Goal: Task Accomplishment & Management: Manage account settings

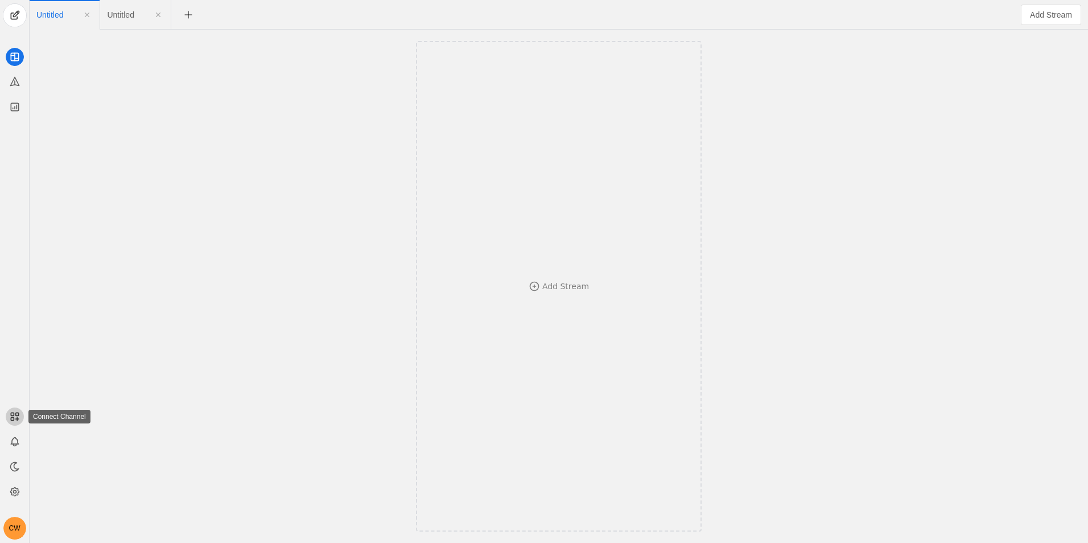
click at [15, 419] on icon at bounding box center [14, 416] width 11 height 11
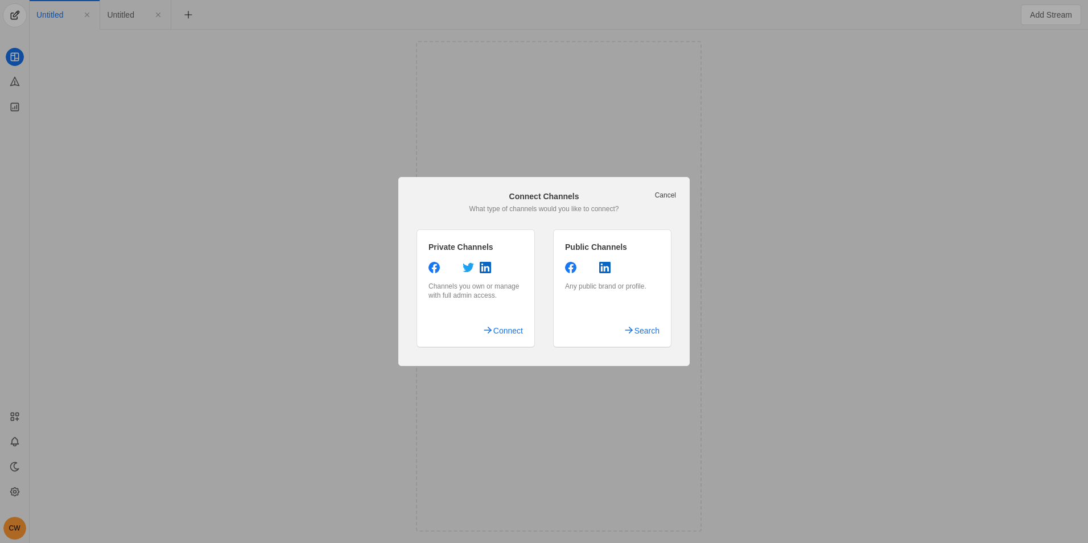
click at [661, 189] on app-add-channel-dialog "Cancel Connect Channels What type of channels would you like to connect? Privat…" at bounding box center [543, 271] width 291 height 189
click at [667, 197] on link "Cancel" at bounding box center [665, 195] width 21 height 9
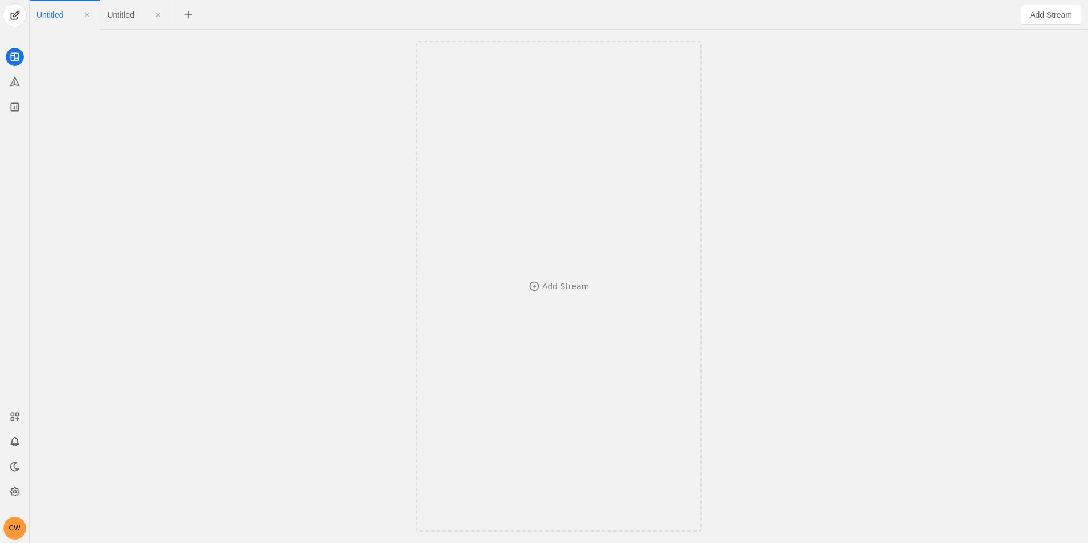
click at [22, 431] on div "CW" at bounding box center [14, 470] width 29 height 139
drag, startPoint x: 25, startPoint y: 441, endPoint x: 22, endPoint y: 446, distance: 6.2
click at [25, 443] on div "CW" at bounding box center [14, 470] width 29 height 139
click at [22, 445] on app-icon at bounding box center [15, 441] width 18 height 18
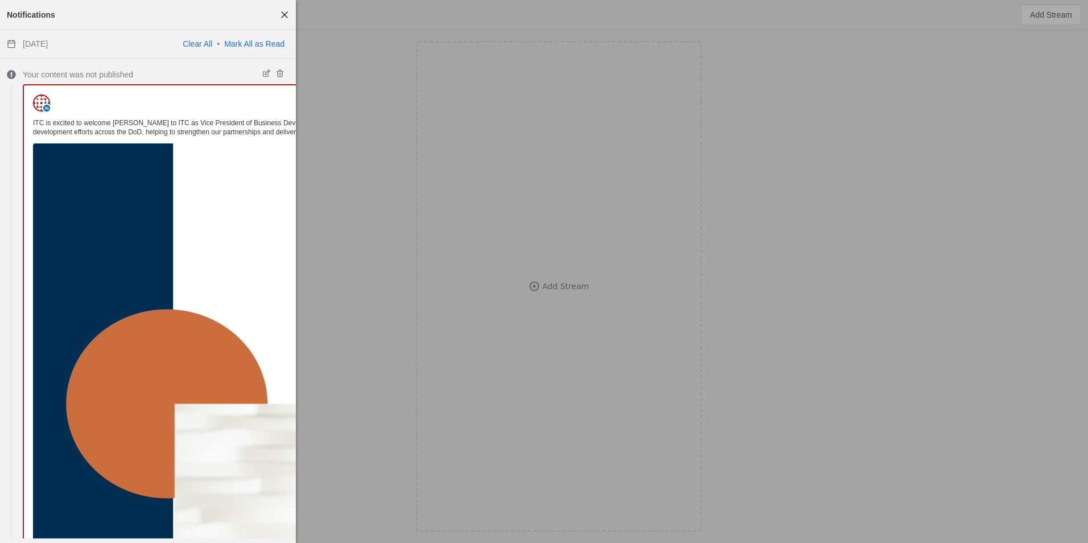
drag, startPoint x: 278, startPoint y: 10, endPoint x: 274, endPoint y: 33, distance: 23.0
click at [280, 13] on span "button" at bounding box center [284, 15] width 20 height 20
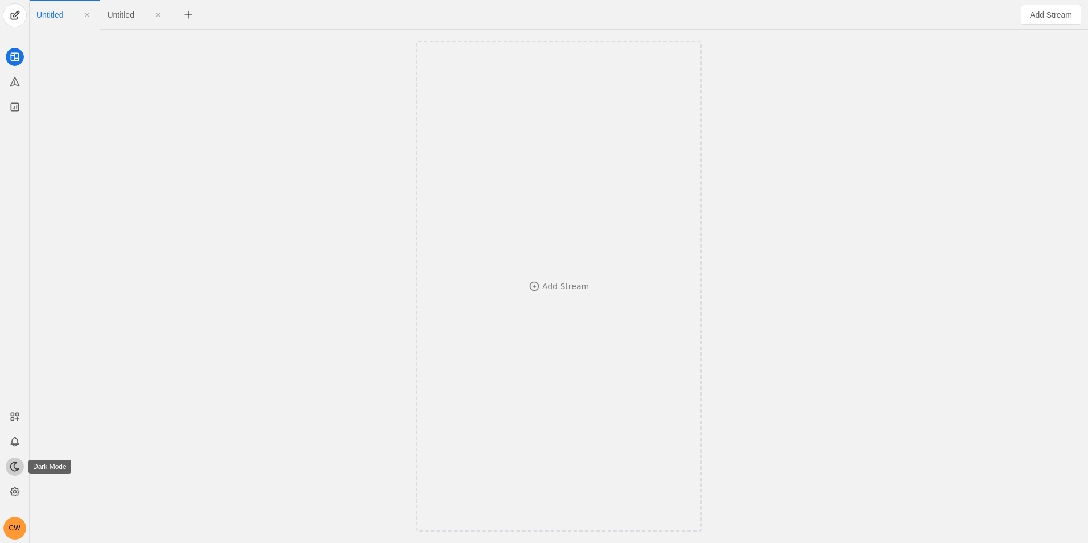
click at [17, 458] on app-icon at bounding box center [15, 466] width 18 height 18
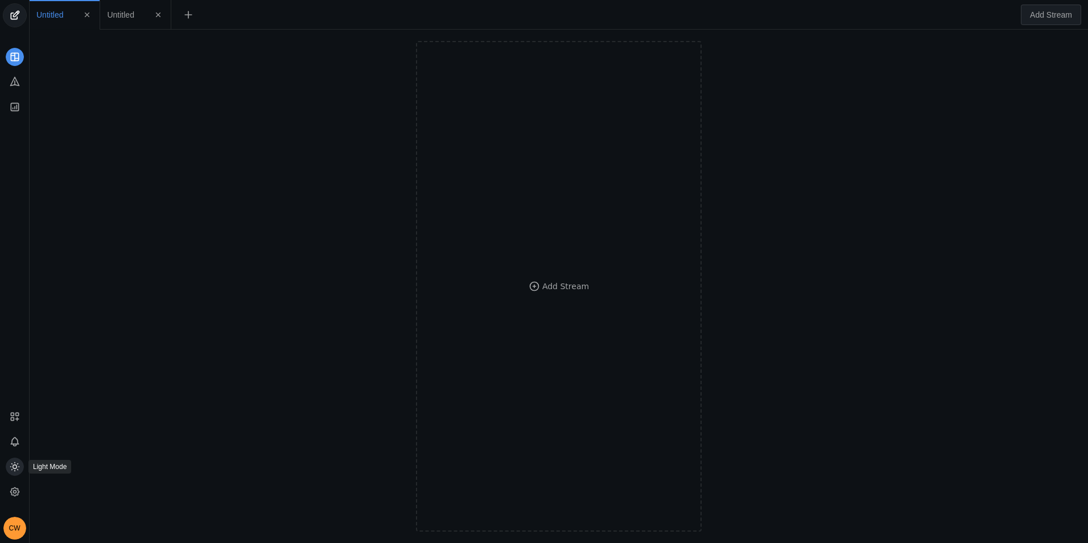
click at [21, 461] on app-icon at bounding box center [15, 466] width 18 height 18
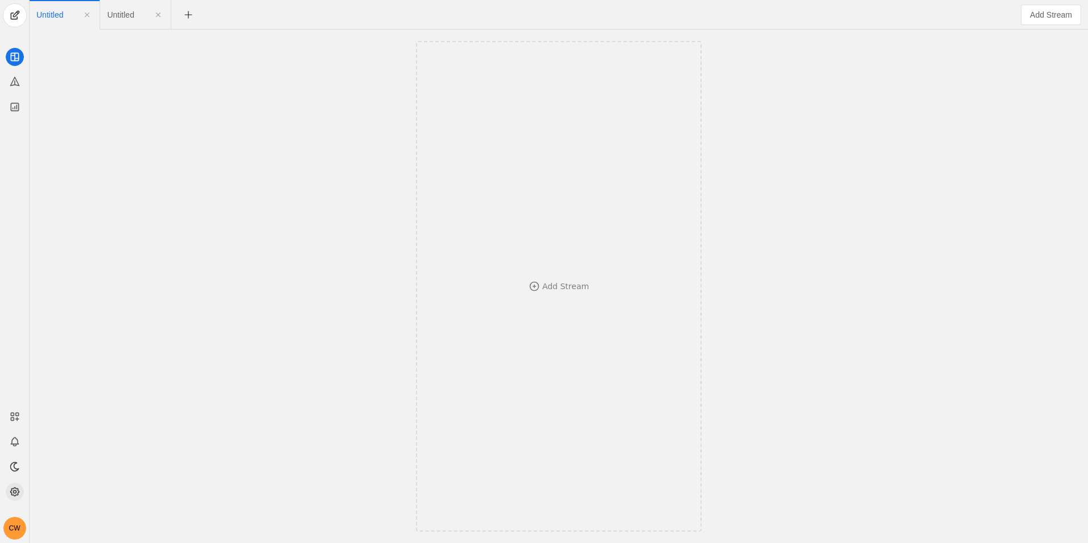
click at [22, 496] on app-icon at bounding box center [15, 491] width 18 height 18
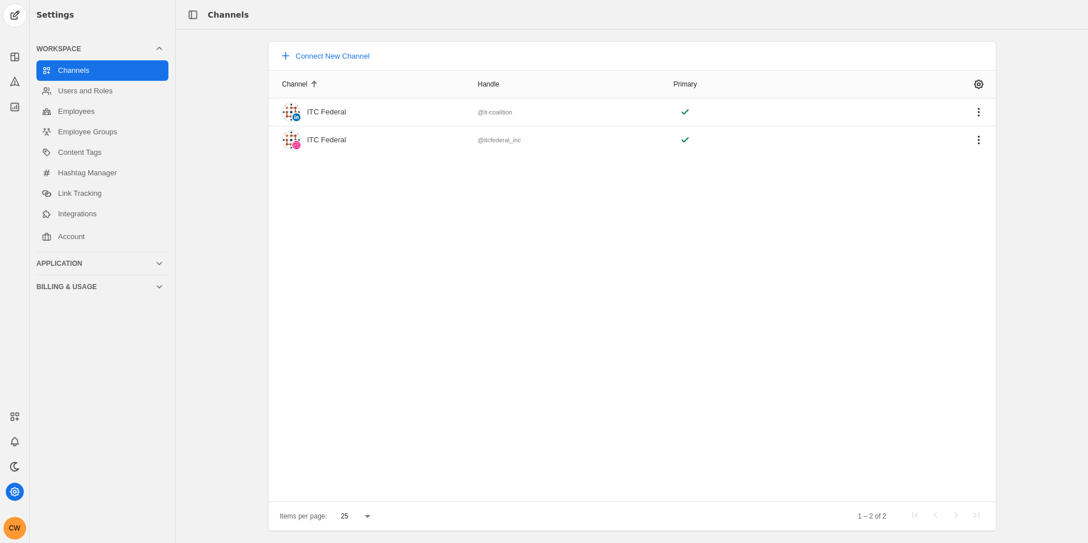
click at [151, 280] on div "Billing & Usage" at bounding box center [99, 286] width 127 height 23
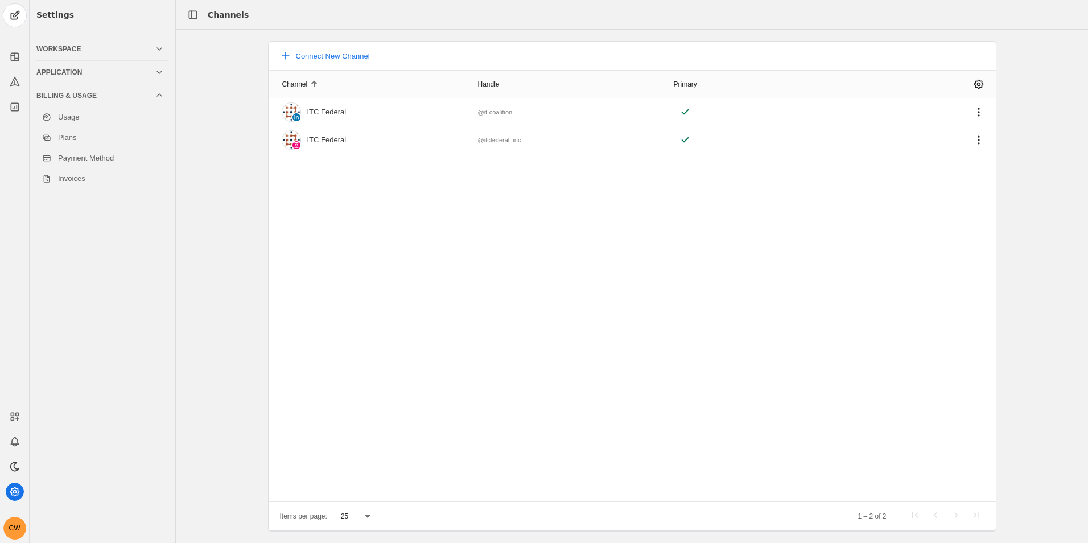
click at [162, 101] on div "Billing & Usage" at bounding box center [99, 95] width 127 height 23
click at [156, 70] on icon at bounding box center [159, 72] width 9 height 9
click at [156, 47] on icon at bounding box center [159, 48] width 9 height 9
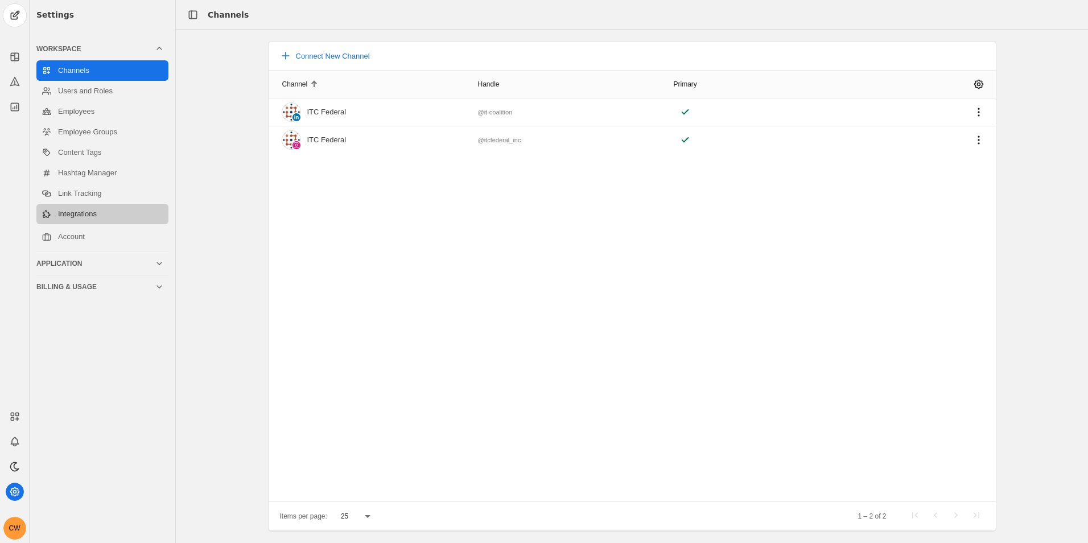
click at [85, 216] on link "Integrations" at bounding box center [102, 214] width 132 height 20
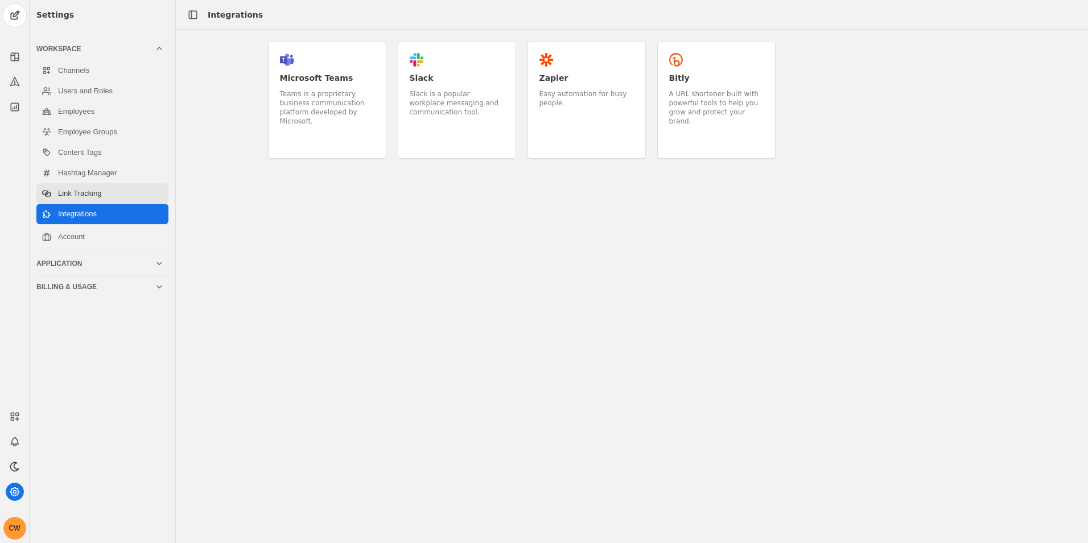
click at [101, 193] on link "Link Tracking" at bounding box center [102, 193] width 132 height 20
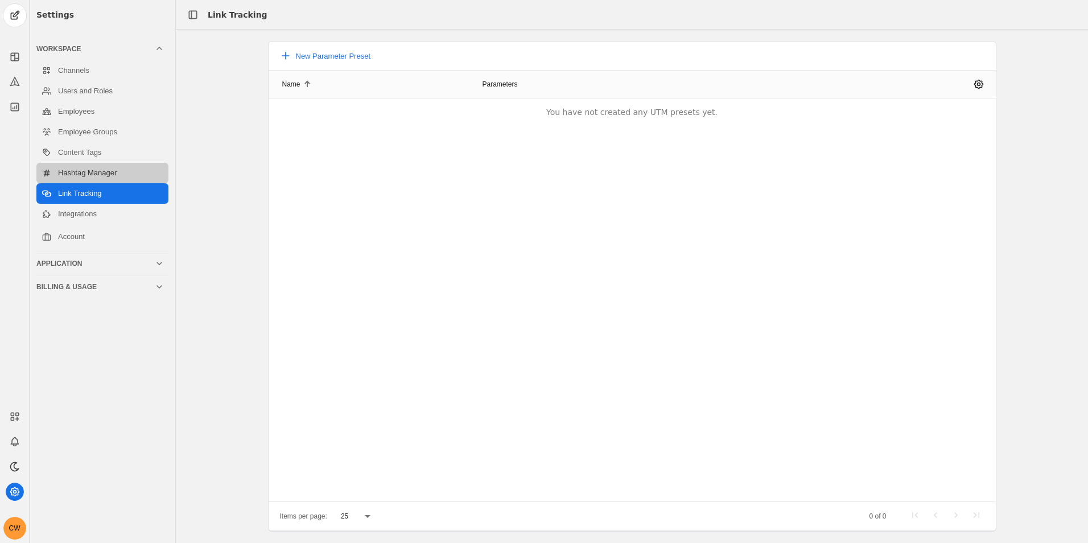
click at [115, 164] on link "Hashtag Manager" at bounding box center [102, 173] width 132 height 20
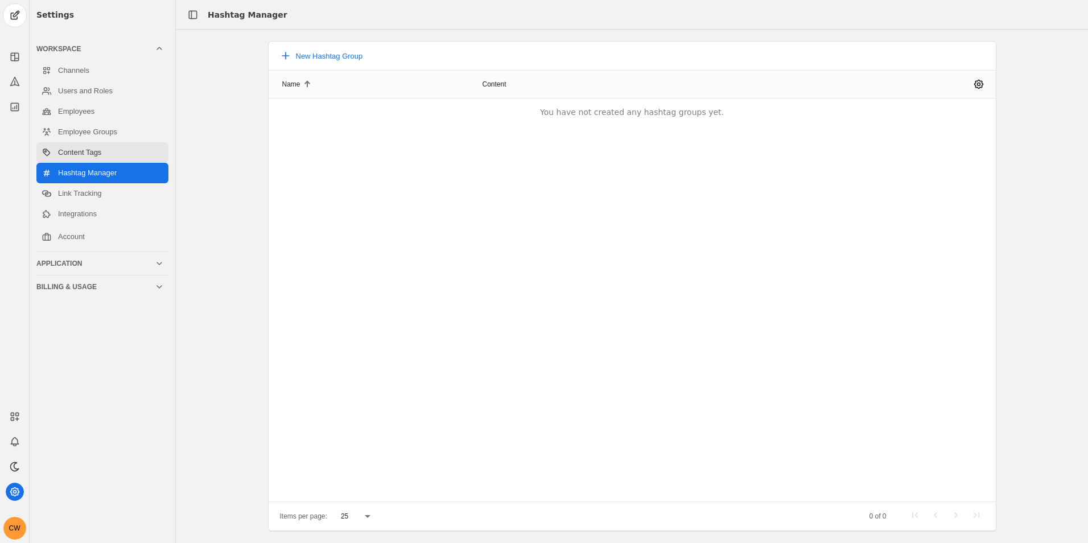
click at [117, 154] on link "Content Tags" at bounding box center [102, 152] width 132 height 20
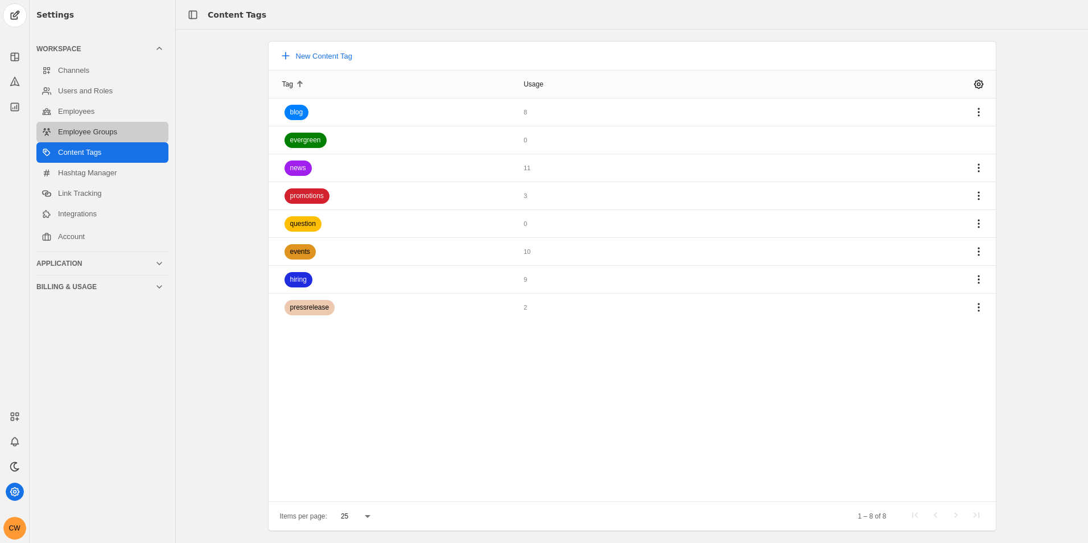
click at [131, 125] on link "Employee Groups" at bounding box center [102, 132] width 132 height 20
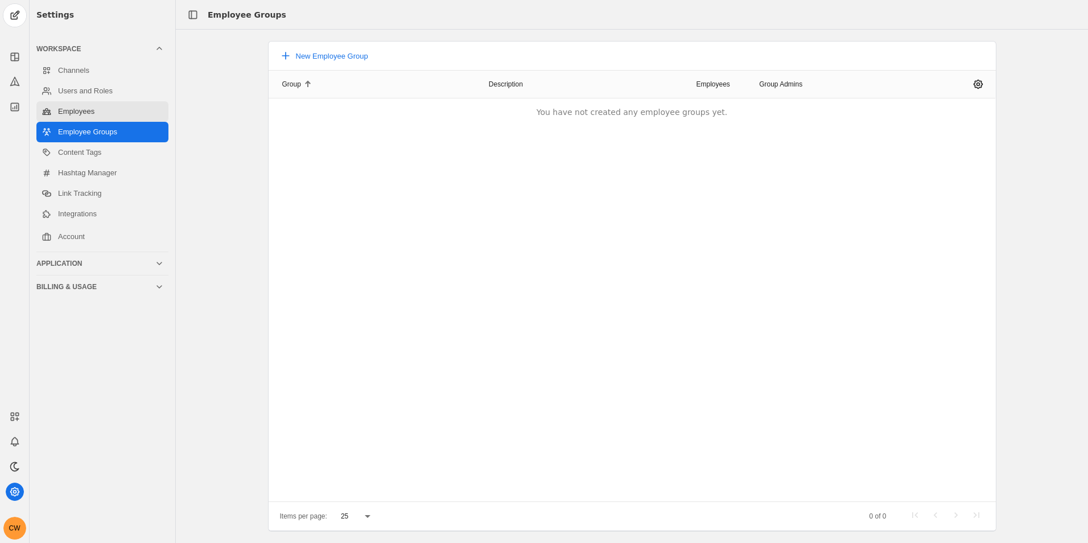
click at [126, 112] on link "Employees" at bounding box center [102, 111] width 132 height 20
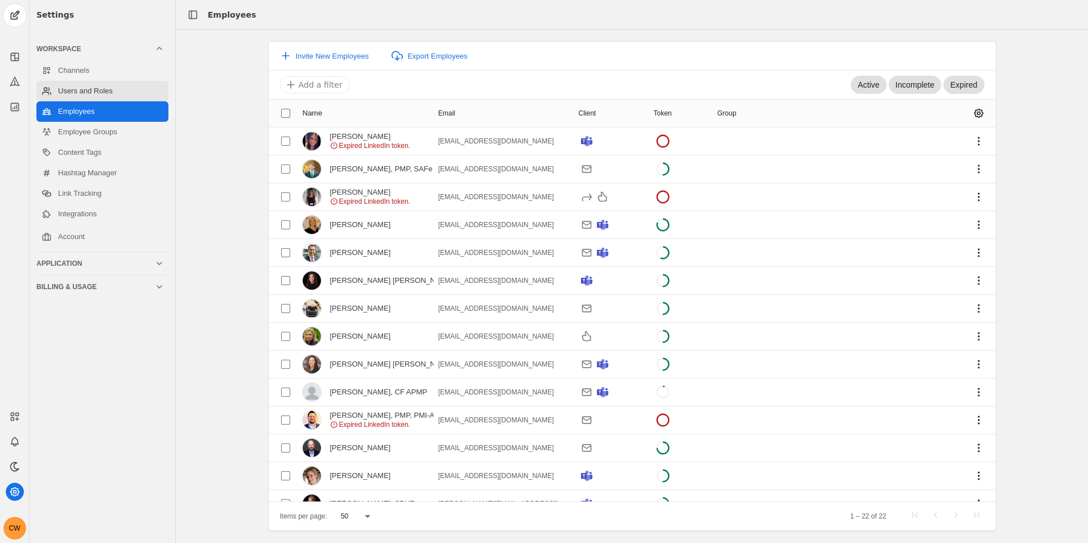
click at [120, 96] on link "Users and Roles" at bounding box center [102, 91] width 132 height 20
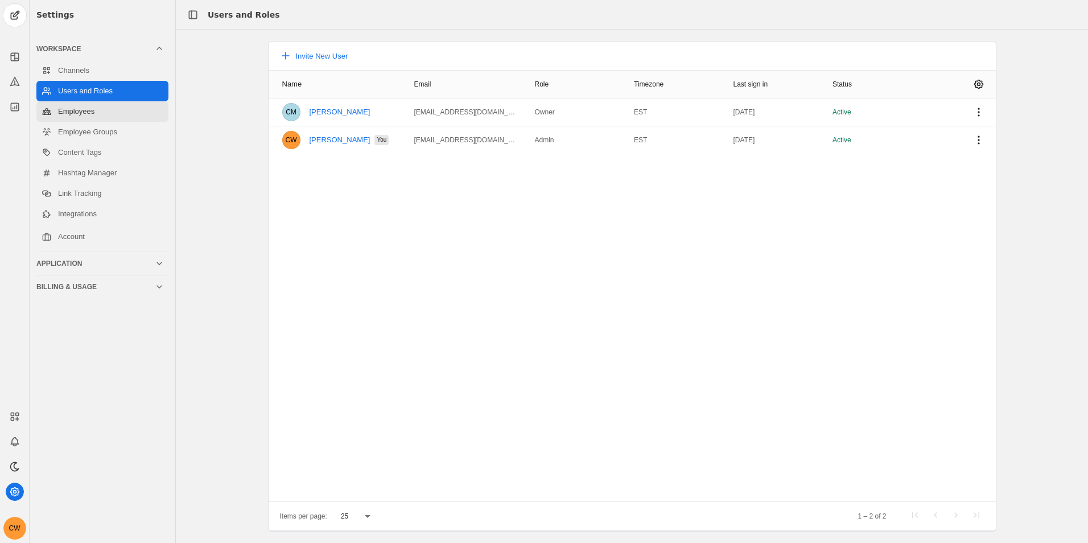
click at [123, 119] on link "Employees" at bounding box center [102, 111] width 132 height 20
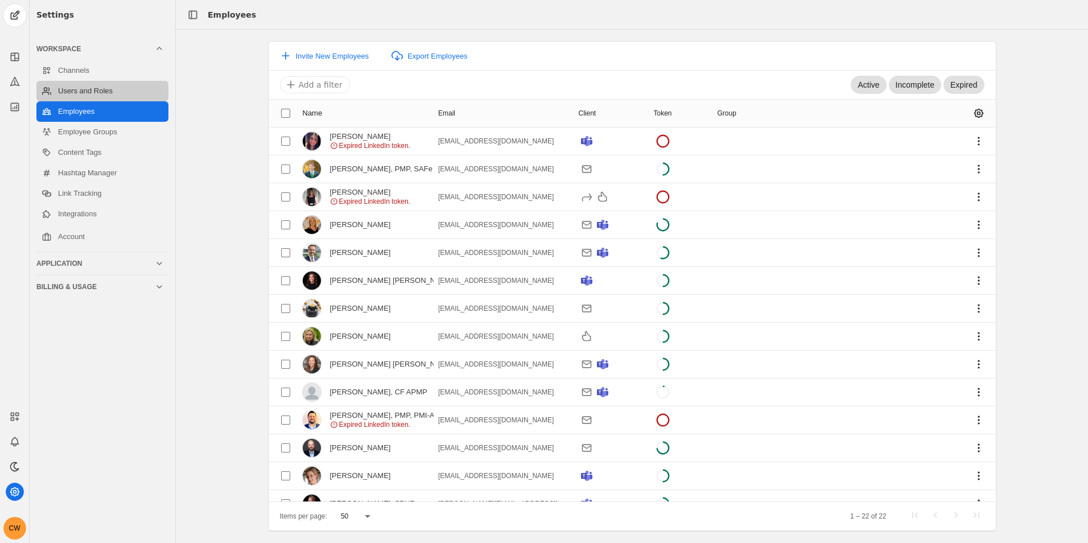
click at [98, 99] on link "Users and Roles" at bounding box center [102, 91] width 132 height 20
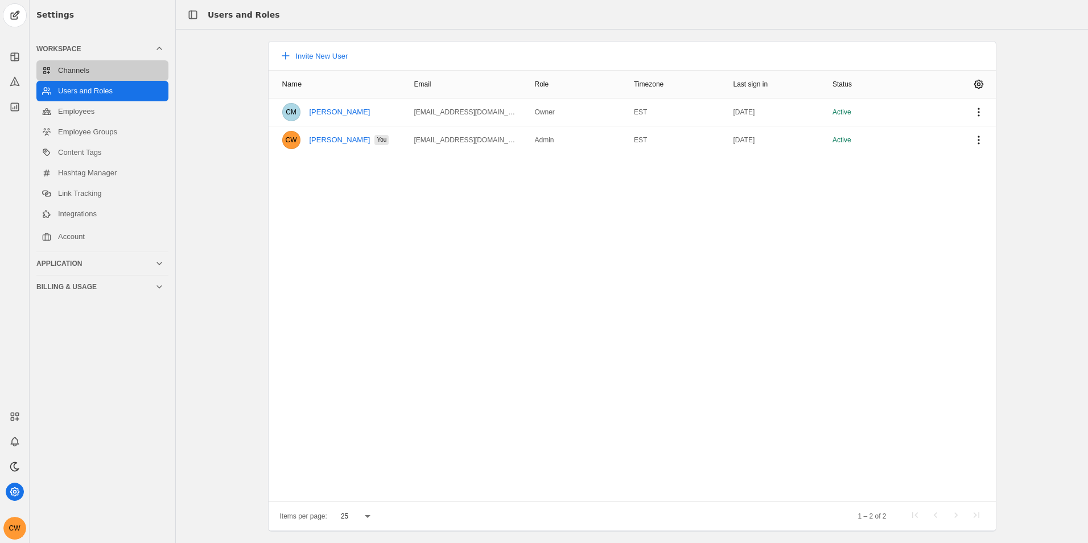
click at [100, 71] on link "Channels" at bounding box center [102, 70] width 132 height 20
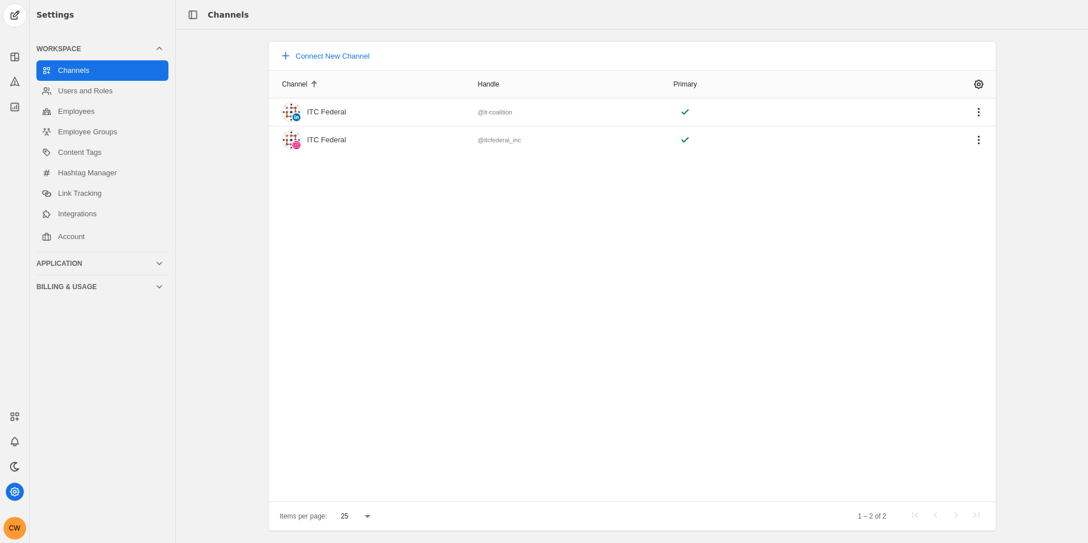
click at [101, 44] on div "Workspace" at bounding box center [95, 48] width 118 height 9
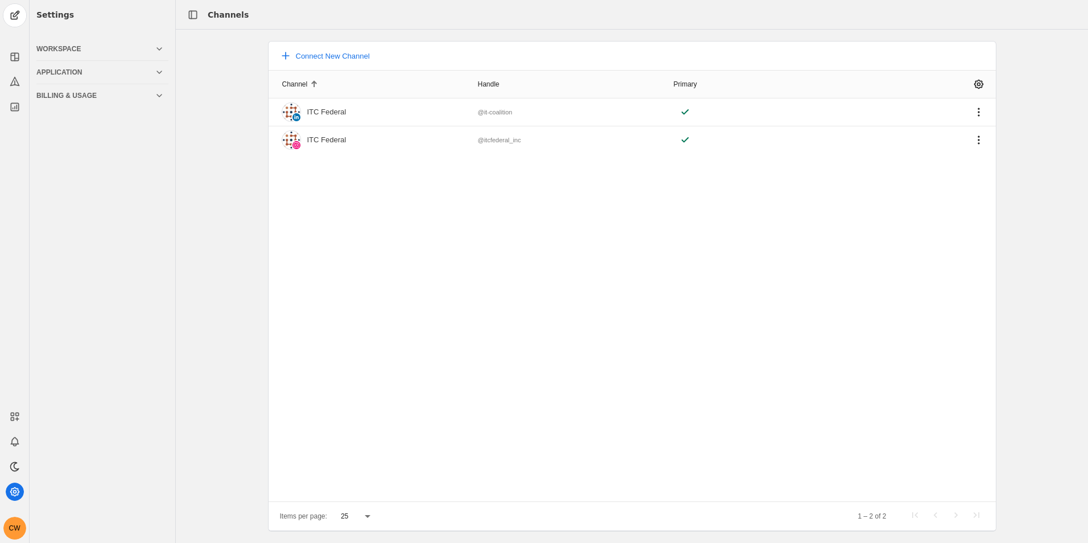
drag, startPoint x: 49, startPoint y: 40, endPoint x: 55, endPoint y: 51, distance: 12.2
click at [49, 41] on div "Workspace" at bounding box center [99, 49] width 127 height 23
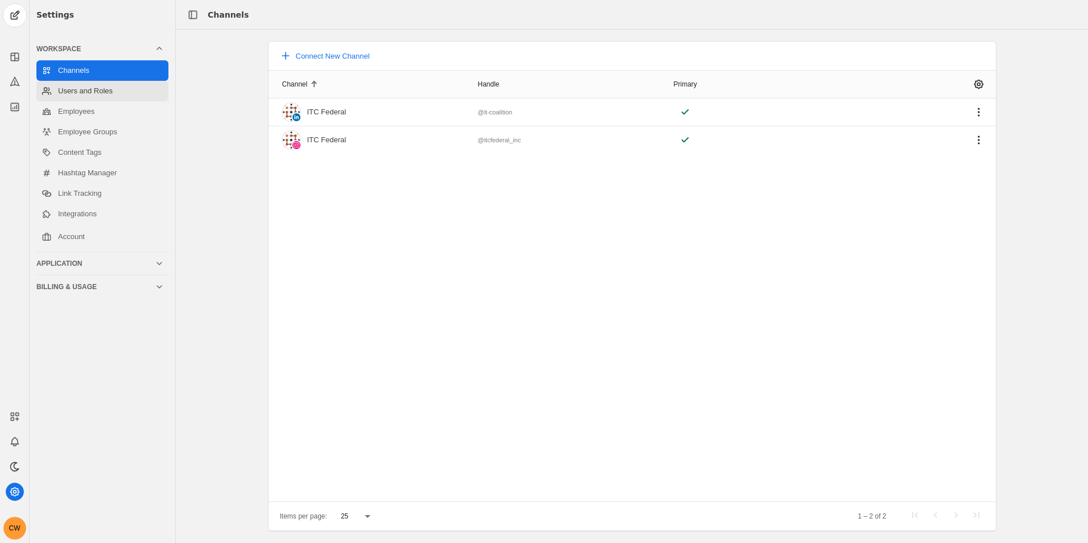
click at [86, 90] on link "Users and Roles" at bounding box center [102, 91] width 132 height 20
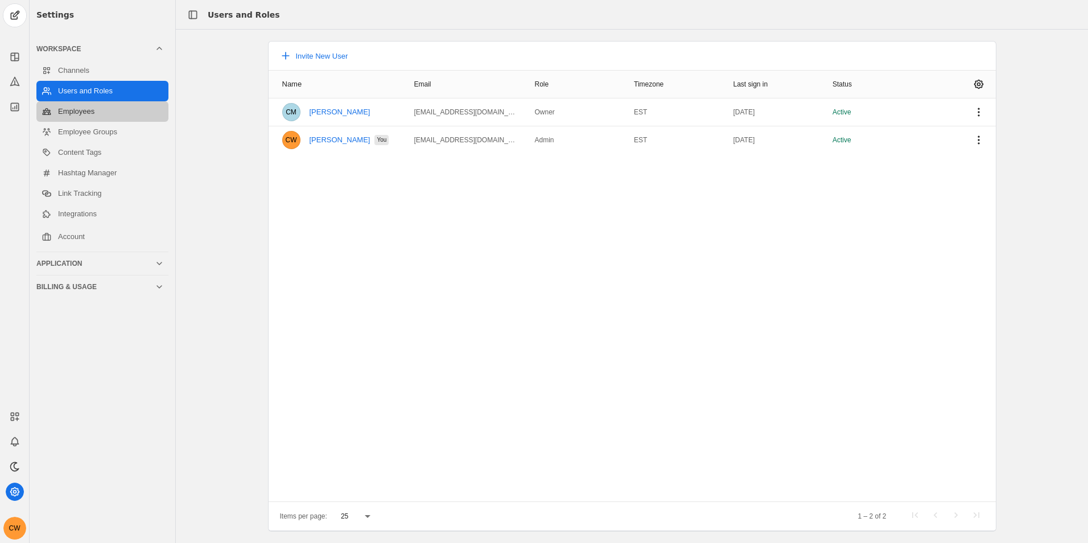
click at [82, 115] on link "Employees" at bounding box center [102, 111] width 132 height 20
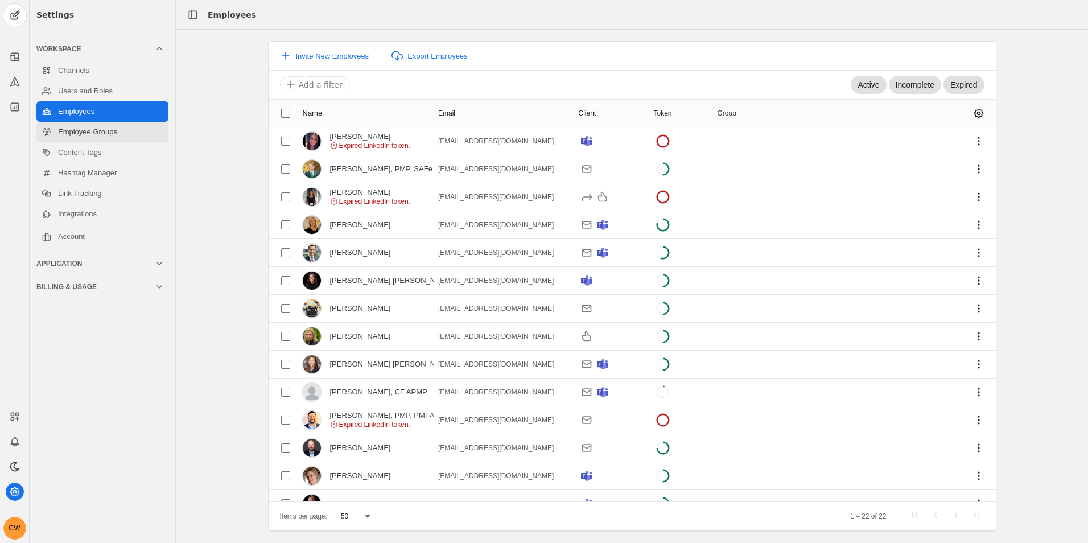
click at [79, 141] on link "Employee Groups" at bounding box center [102, 132] width 132 height 20
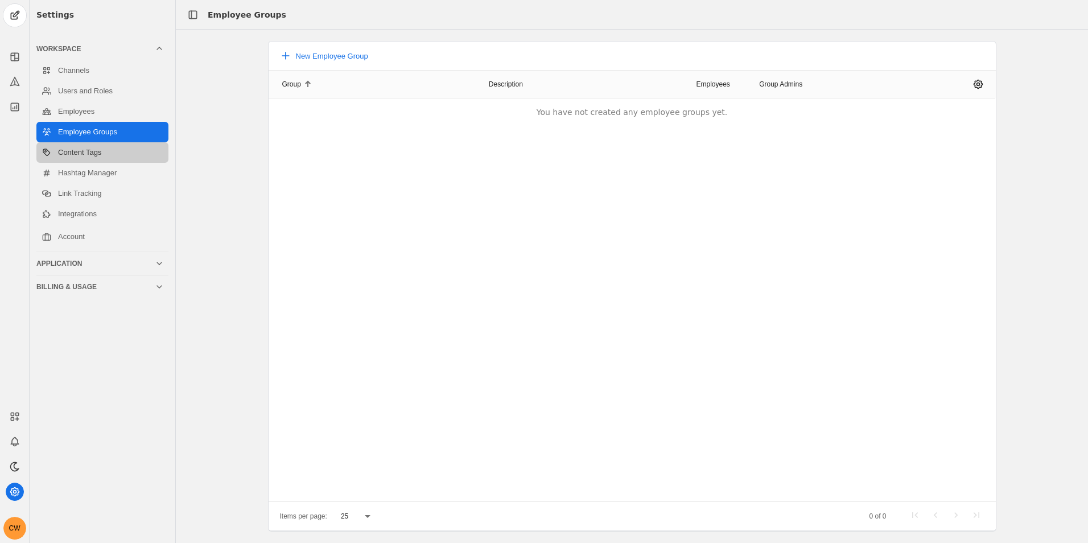
click at [104, 154] on link "Content Tags" at bounding box center [102, 152] width 132 height 20
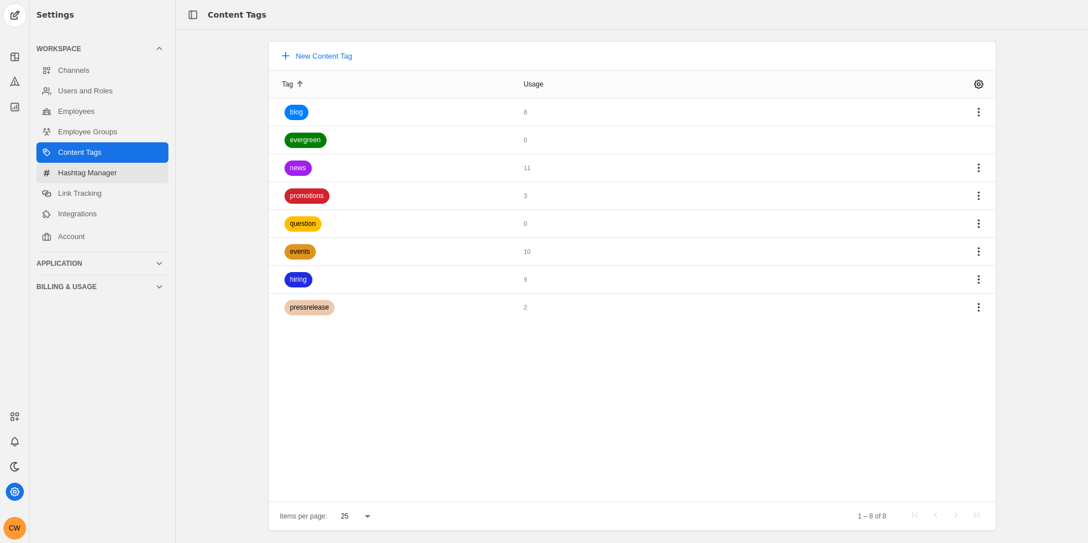
click at [103, 177] on link "Hashtag Manager" at bounding box center [102, 173] width 132 height 20
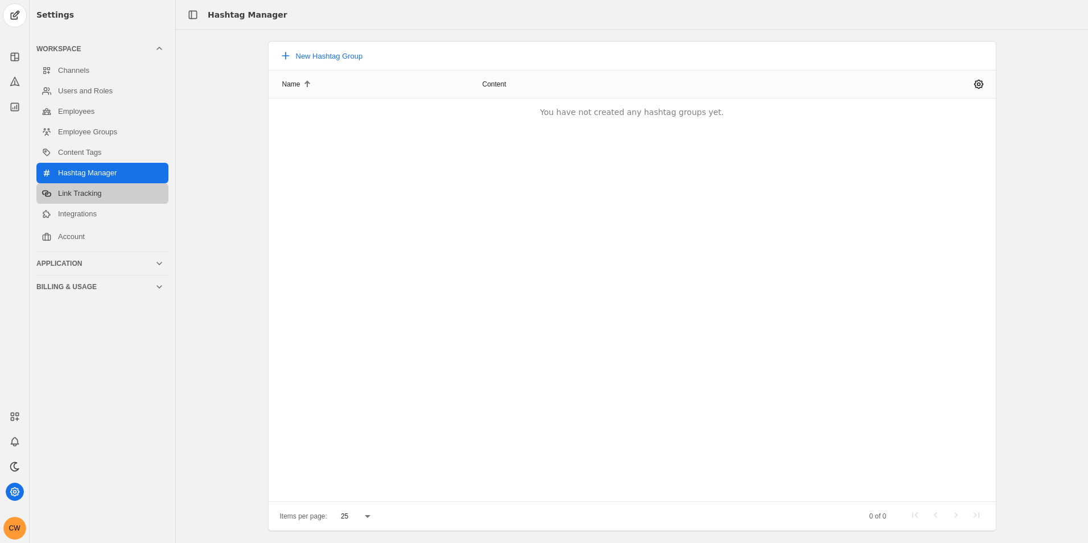
click at [101, 195] on link "Link Tracking" at bounding box center [102, 193] width 132 height 20
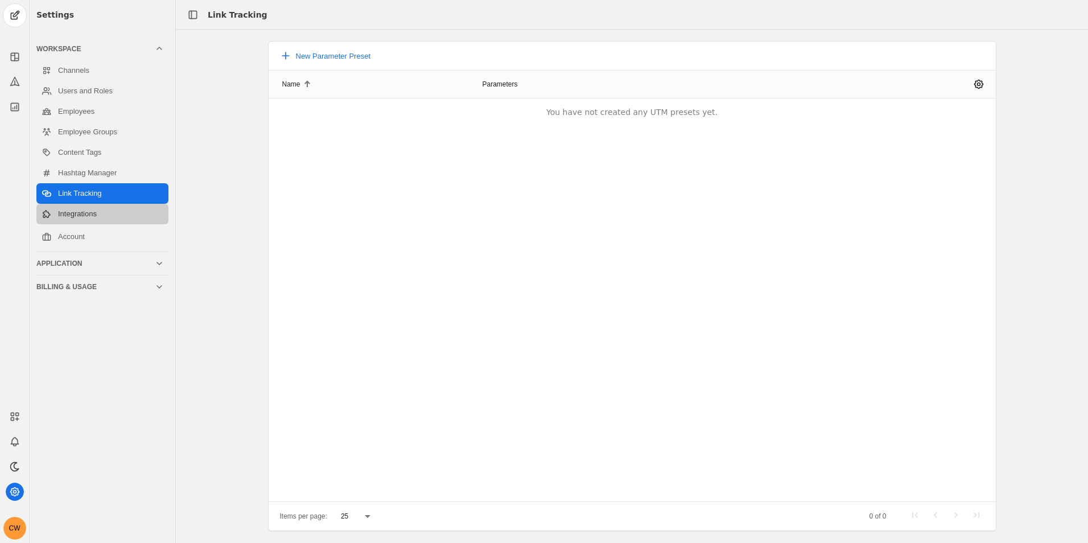
click at [102, 211] on link "Integrations" at bounding box center [102, 214] width 132 height 20
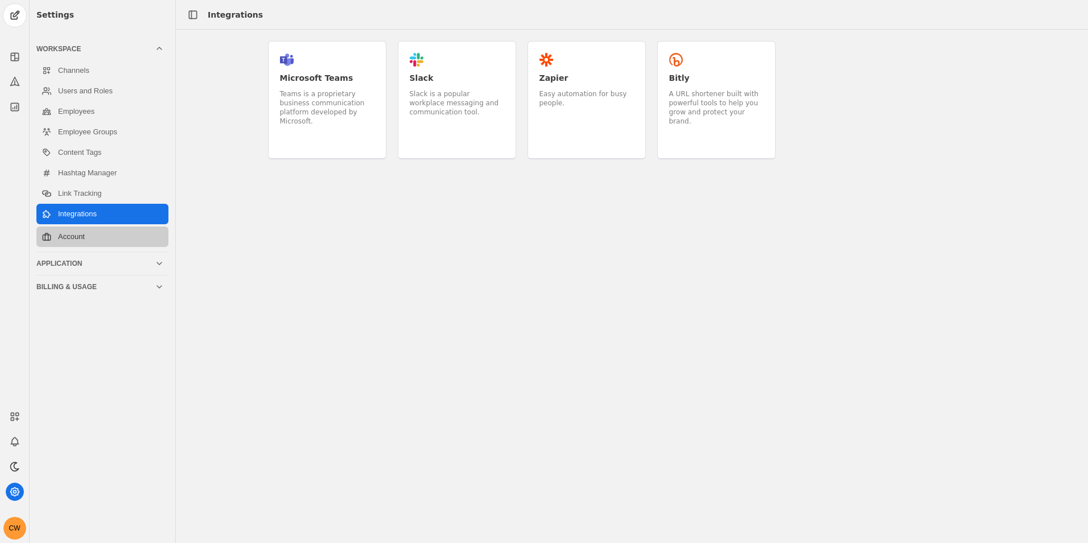
drag, startPoint x: 97, startPoint y: 228, endPoint x: 132, endPoint y: 274, distance: 57.6
click at [97, 229] on link "Account" at bounding box center [102, 236] width 132 height 20
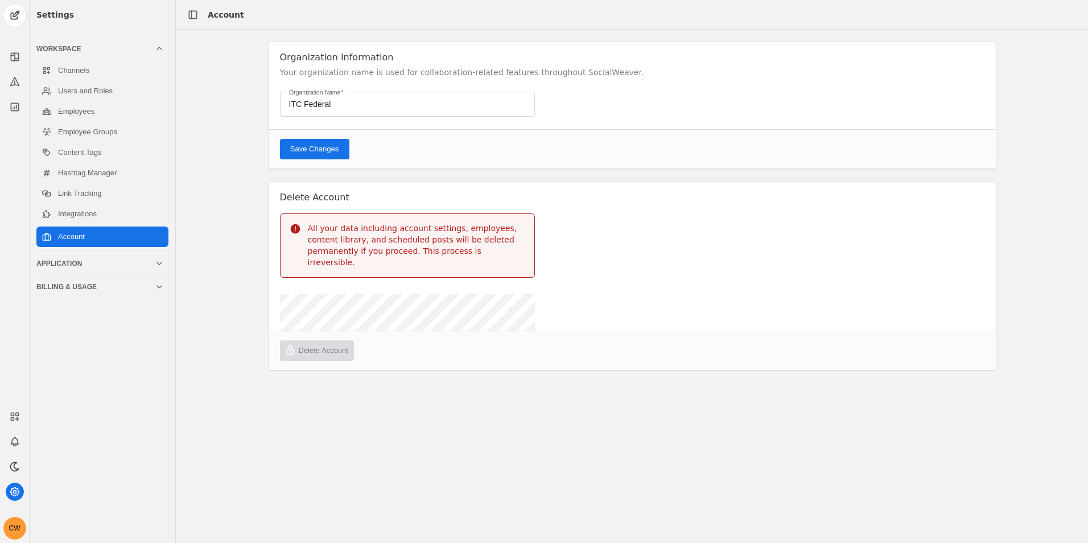
click at [151, 266] on div "Application" at bounding box center [95, 263] width 118 height 9
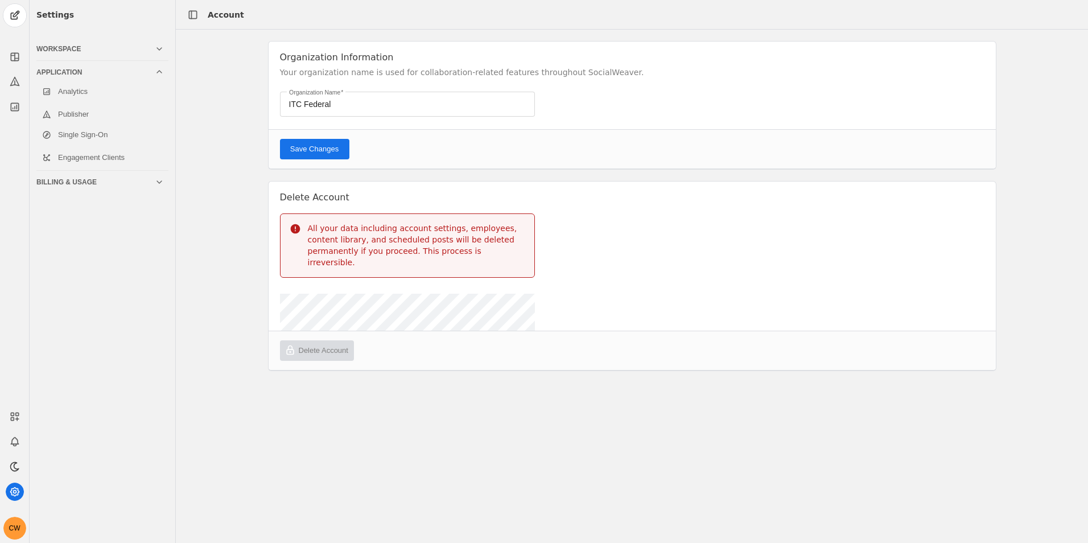
click at [138, 184] on div "Billing & Usage" at bounding box center [95, 182] width 118 height 9
click at [117, 180] on link "Invoices" at bounding box center [102, 178] width 132 height 20
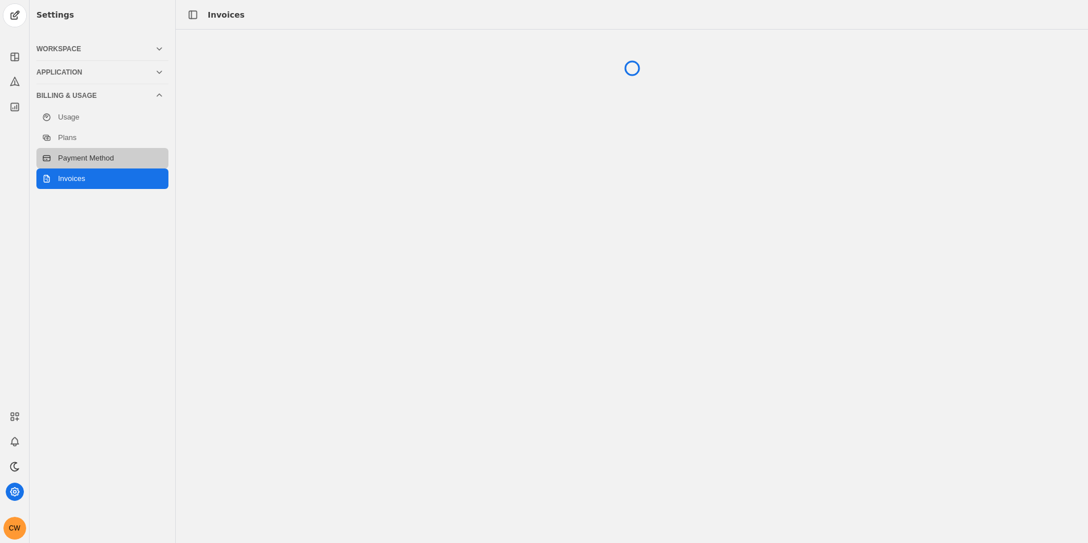
click at [119, 163] on link "Payment Method" at bounding box center [102, 158] width 132 height 20
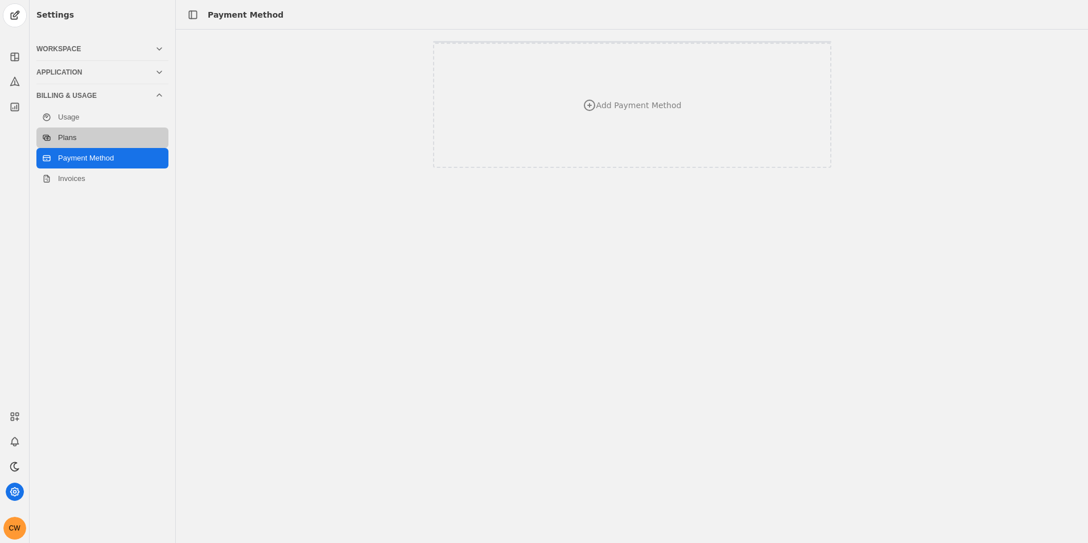
click at [90, 135] on link "Plans" at bounding box center [102, 137] width 132 height 20
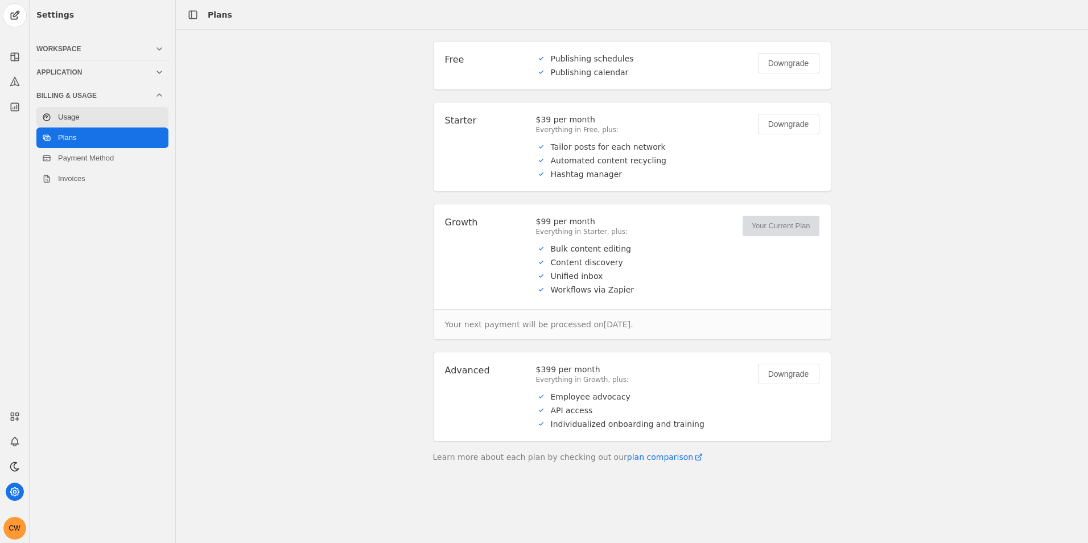
click at [97, 112] on link "Usage" at bounding box center [102, 117] width 132 height 20
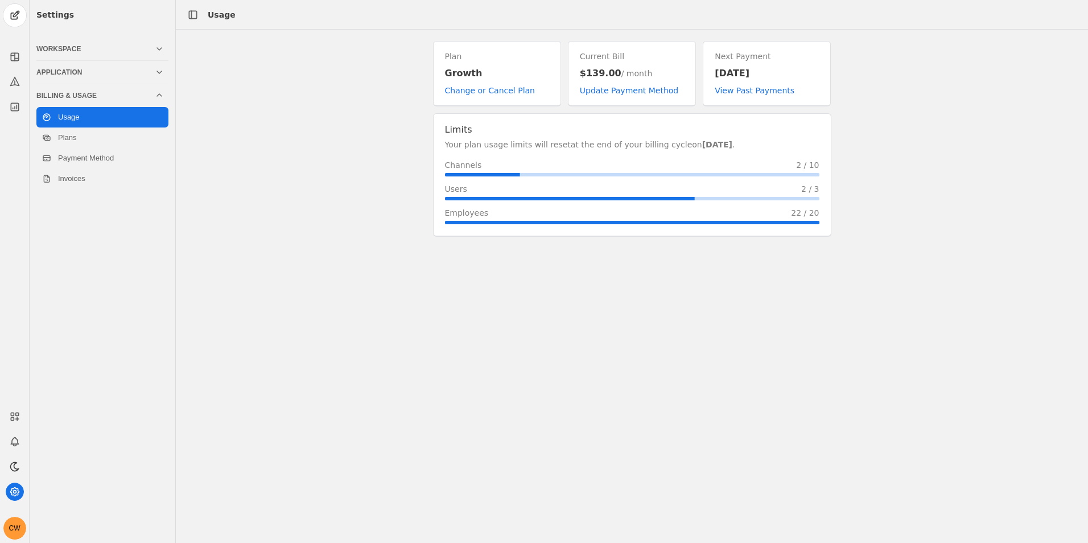
click at [102, 98] on div "Billing & Usage" at bounding box center [95, 95] width 118 height 9
click at [98, 75] on div "Application" at bounding box center [95, 72] width 118 height 9
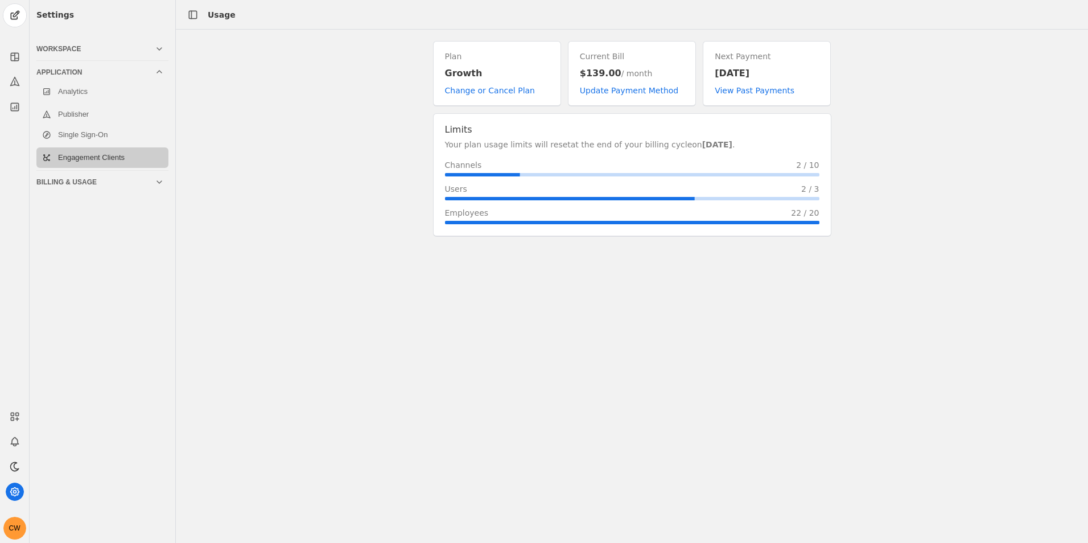
click at [80, 151] on link "Engagement Clients" at bounding box center [102, 157] width 132 height 20
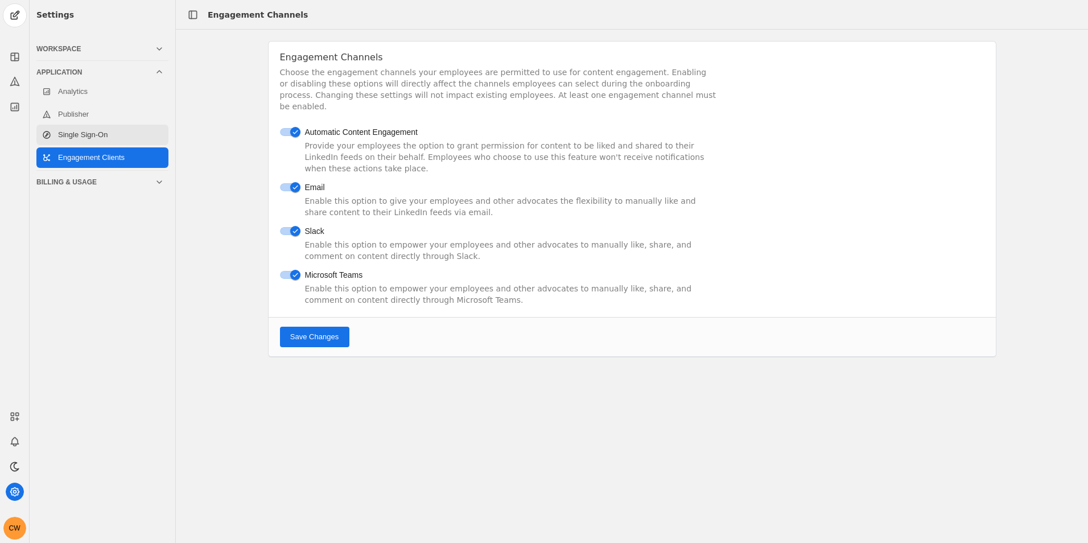
click at [84, 133] on link "Single Sign-On" at bounding box center [102, 135] width 132 height 20
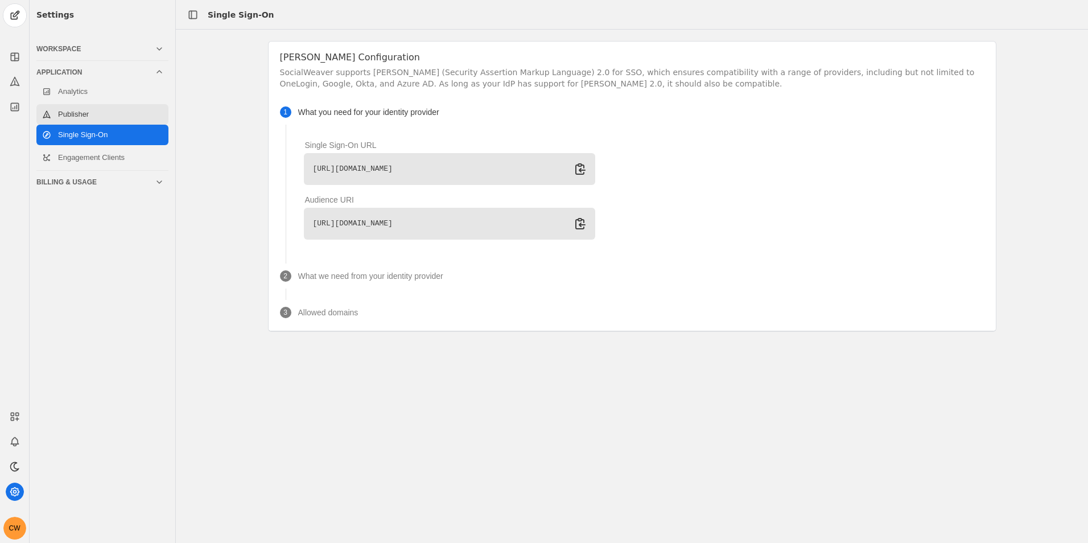
click at [92, 107] on link "Publisher" at bounding box center [102, 114] width 132 height 20
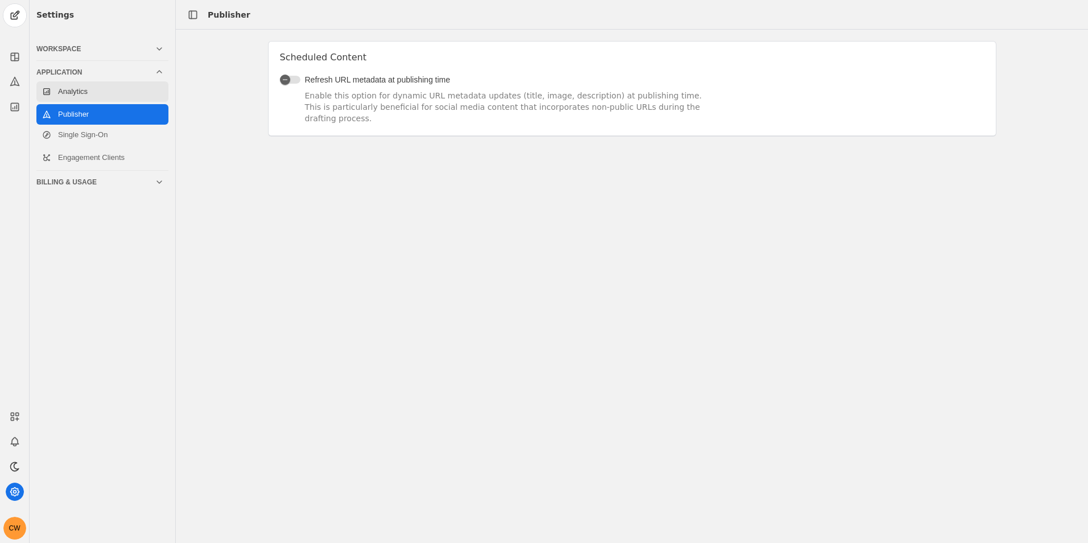
click at [108, 81] on link "Analytics" at bounding box center [102, 91] width 132 height 20
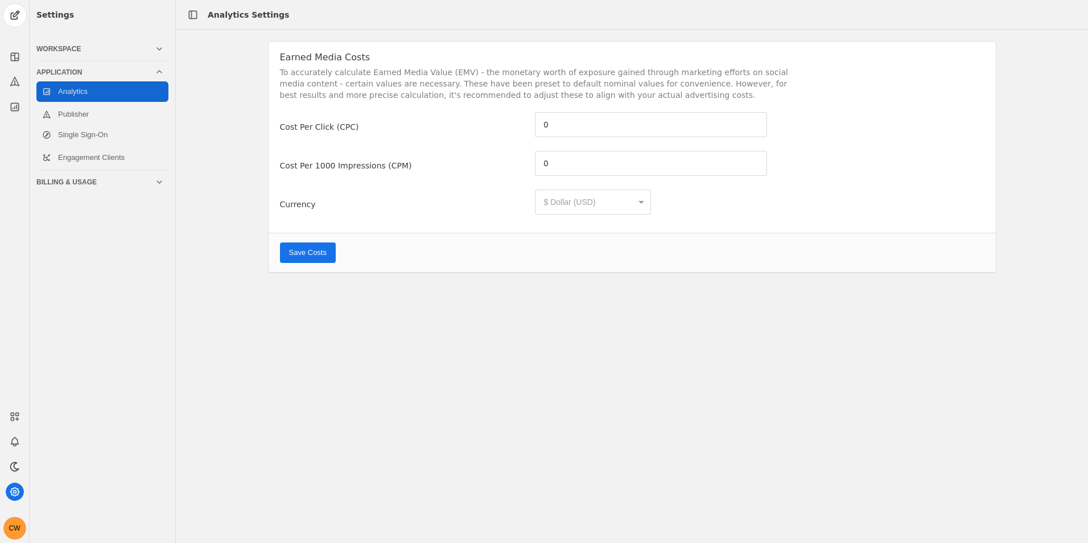
type input "5.26"
type input "6.59"
click at [117, 67] on div "Application" at bounding box center [99, 72] width 127 height 23
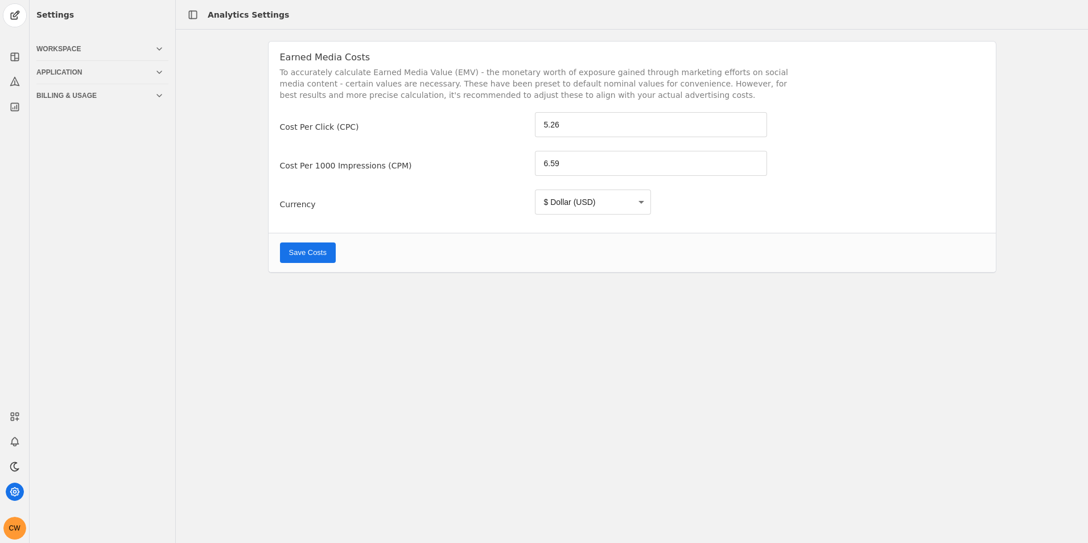
click at [123, 55] on div "Workspace" at bounding box center [99, 49] width 127 height 23
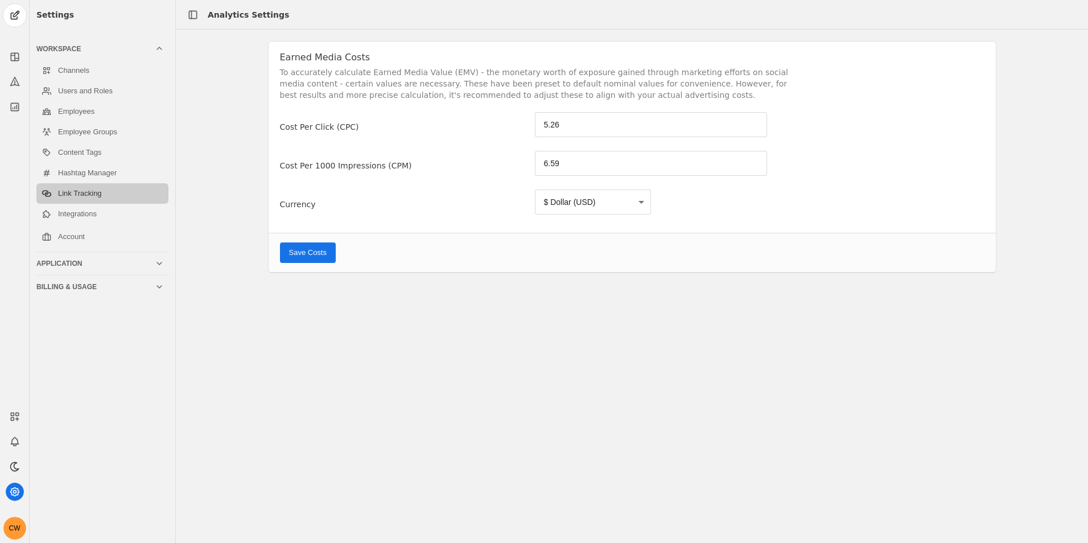
click at [107, 193] on link "Link Tracking" at bounding box center [102, 193] width 132 height 20
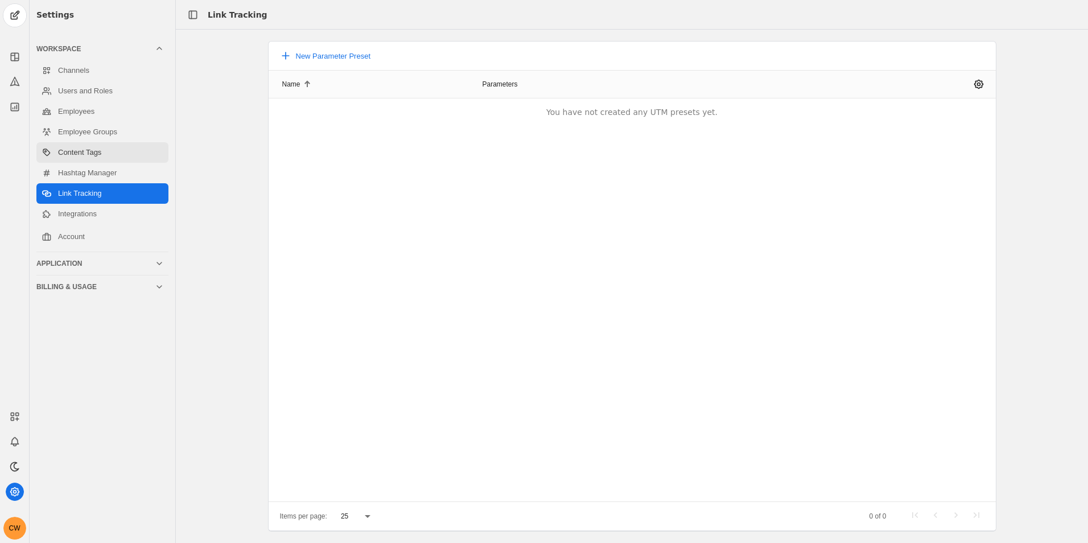
click at [120, 160] on link "Content Tags" at bounding box center [102, 152] width 132 height 20
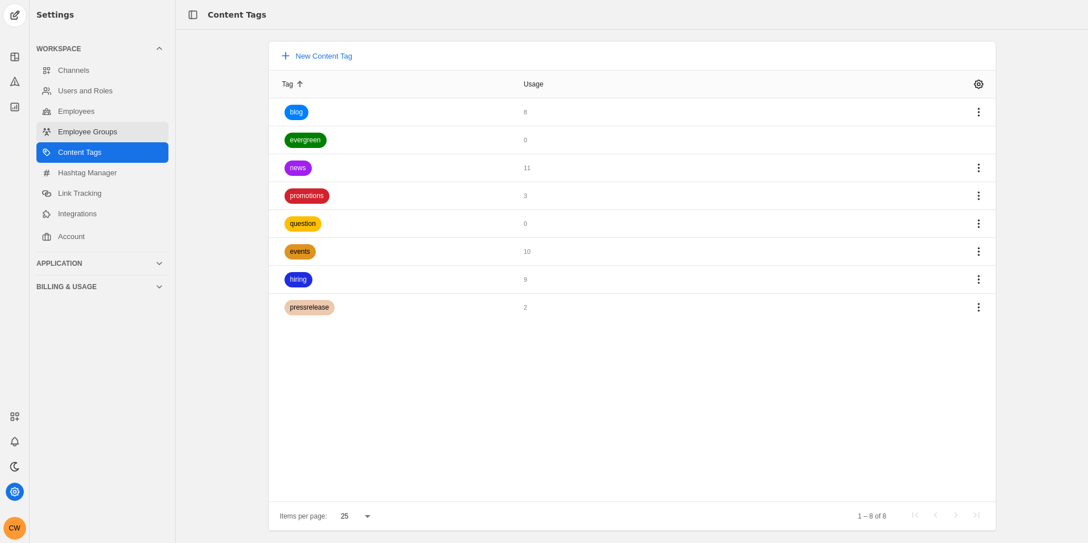
click at [130, 142] on div "Channels Users and Roles Employees Employee Groups Content Tags Hashtag Manager…" at bounding box center [102, 153] width 132 height 191
click at [131, 137] on link "Employee Groups" at bounding box center [102, 132] width 132 height 20
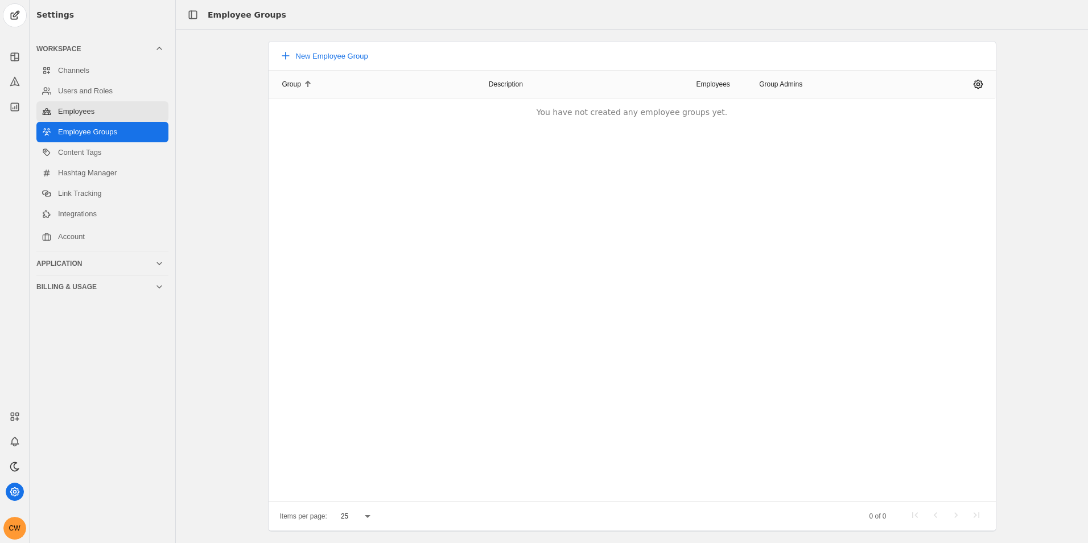
click at [112, 109] on link "Employees" at bounding box center [102, 111] width 132 height 20
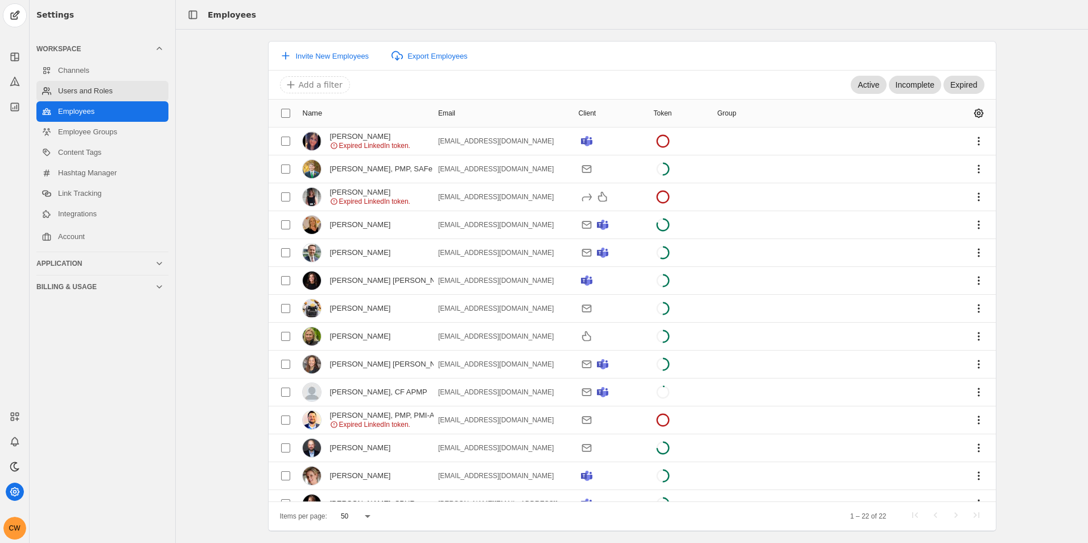
click at [115, 90] on link "Users and Roles" at bounding box center [102, 91] width 132 height 20
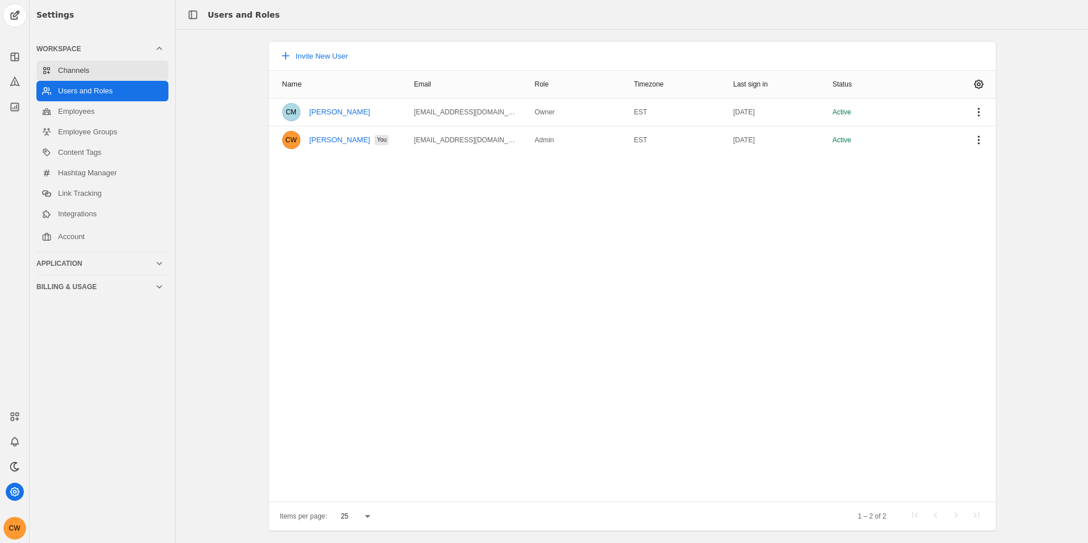
click at [116, 77] on link "Channels" at bounding box center [102, 70] width 132 height 20
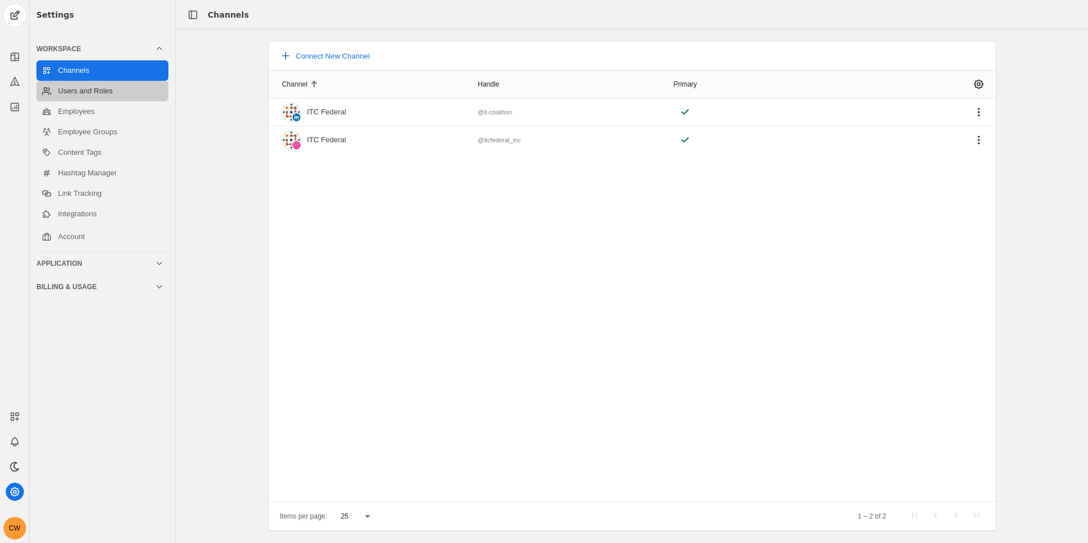
click at [108, 100] on link "Users and Roles" at bounding box center [102, 91] width 132 height 20
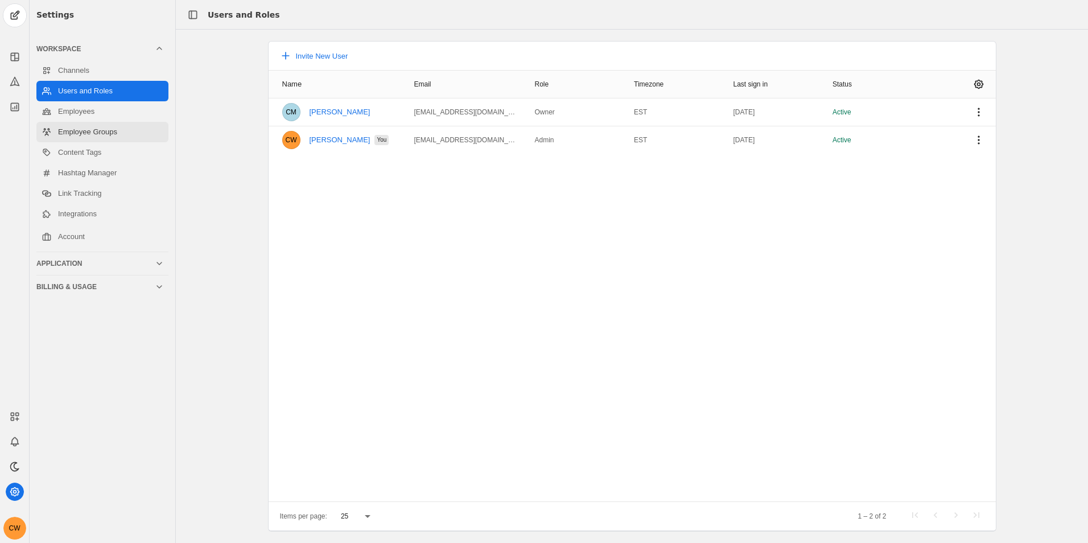
click at [109, 123] on link "Employee Groups" at bounding box center [102, 132] width 132 height 20
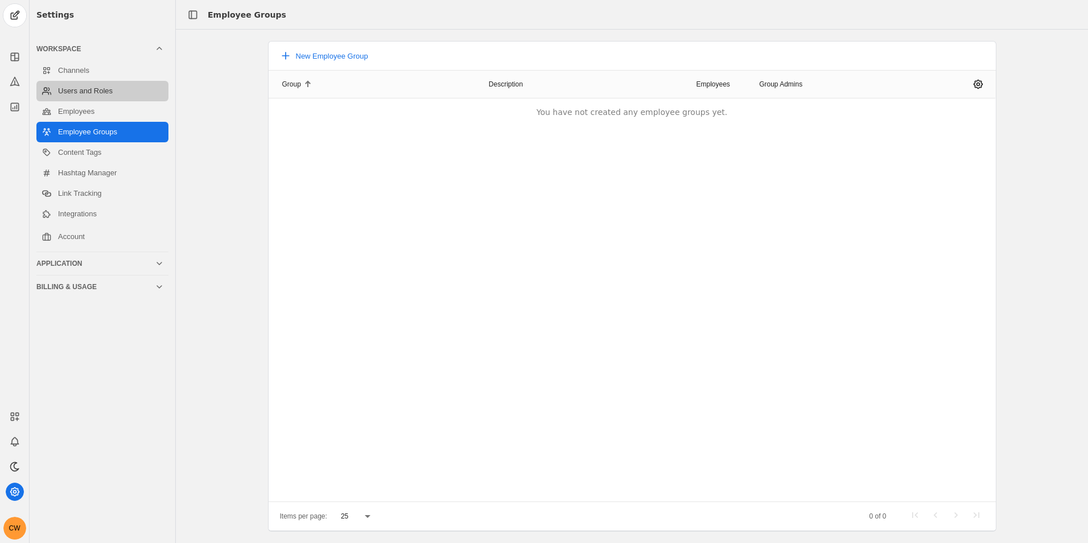
click at [94, 98] on link "Users and Roles" at bounding box center [102, 91] width 132 height 20
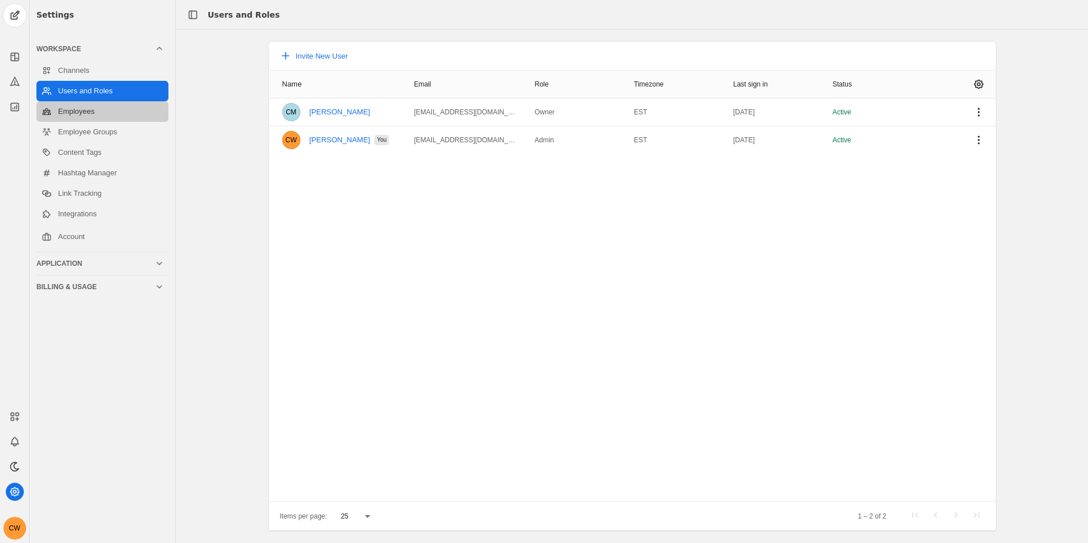
click at [102, 121] on link "Employees" at bounding box center [102, 111] width 132 height 20
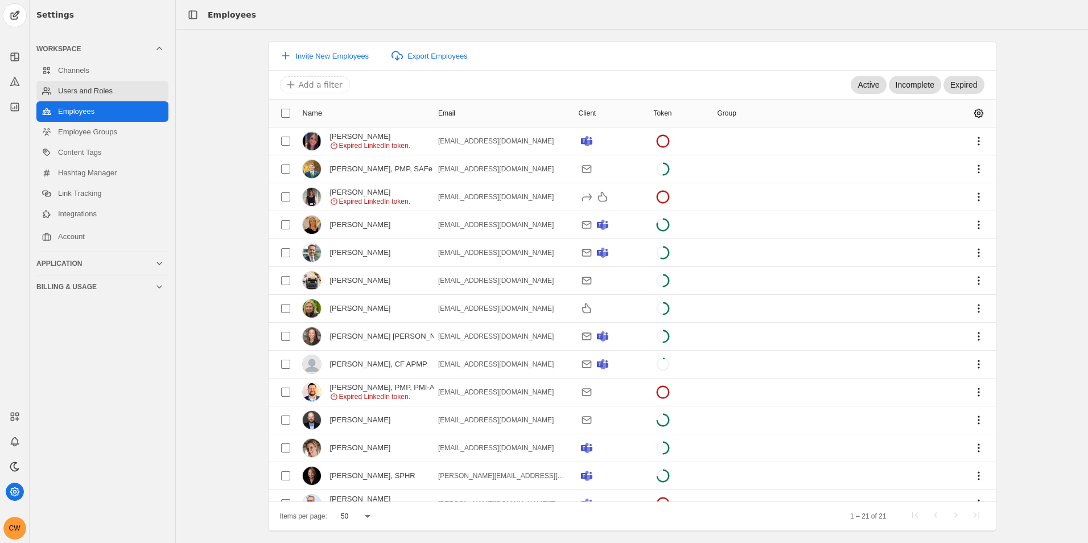
click at [104, 87] on link "Users and Roles" at bounding box center [102, 91] width 132 height 20
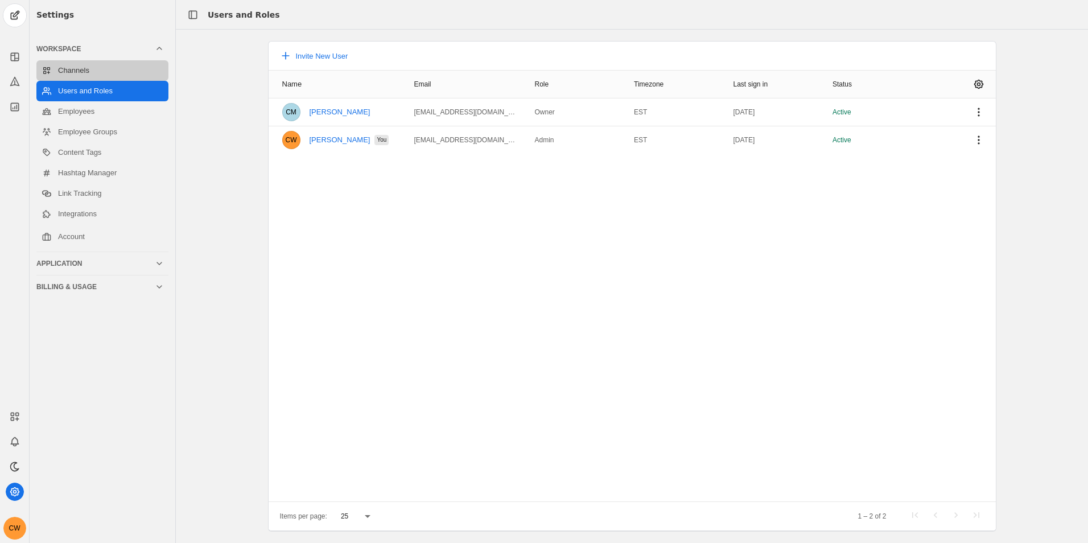
click at [101, 69] on link "Channels" at bounding box center [102, 70] width 132 height 20
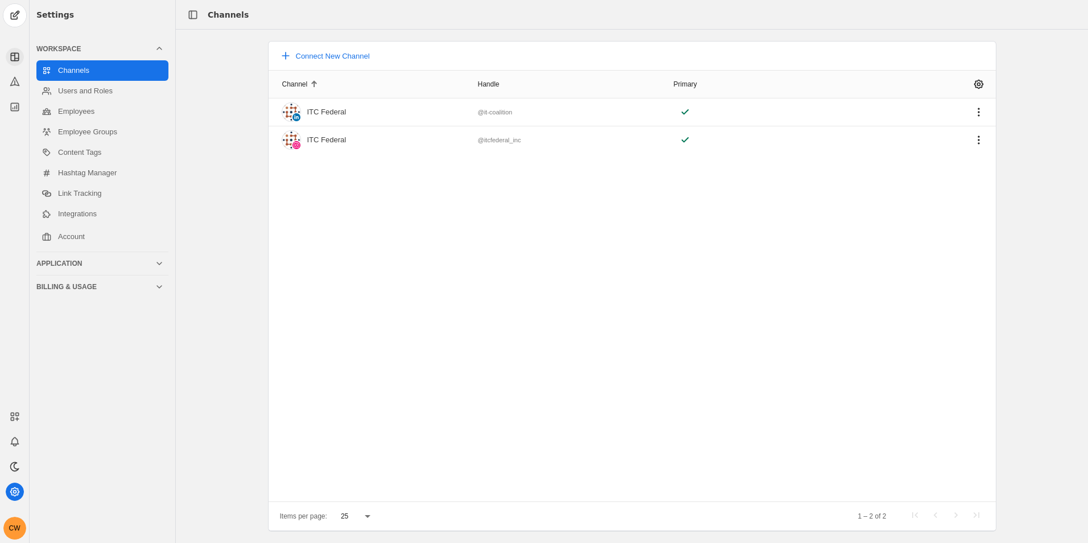
drag, startPoint x: 1, startPoint y: 55, endPoint x: 10, endPoint y: 53, distance: 8.8
click at [7, 54] on div at bounding box center [14, 59] width 29 height 113
click at [10, 52] on icon at bounding box center [14, 56] width 11 height 11
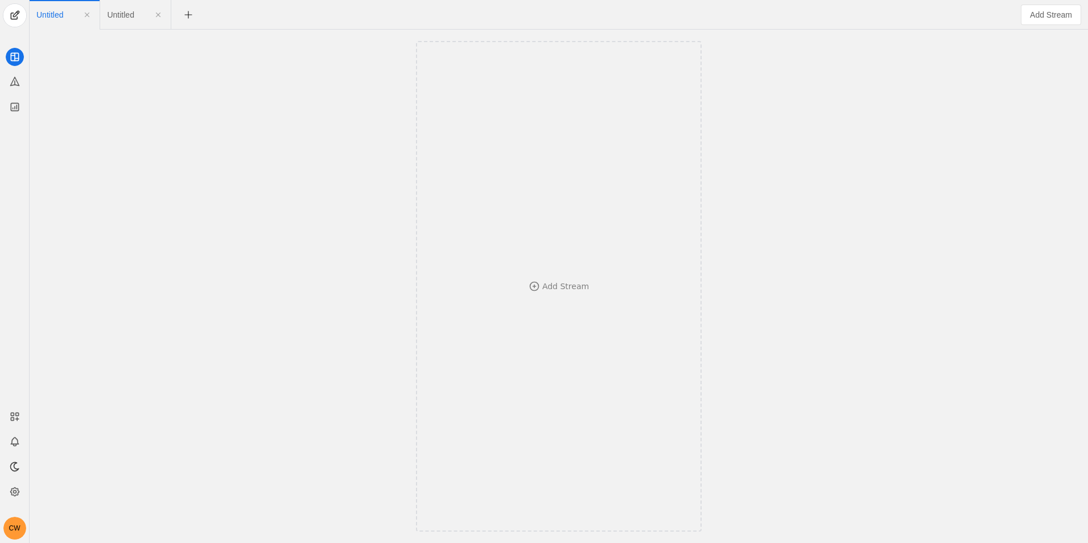
click at [21, 89] on div at bounding box center [14, 59] width 29 height 113
click at [20, 86] on app-icon at bounding box center [15, 82] width 18 height 18
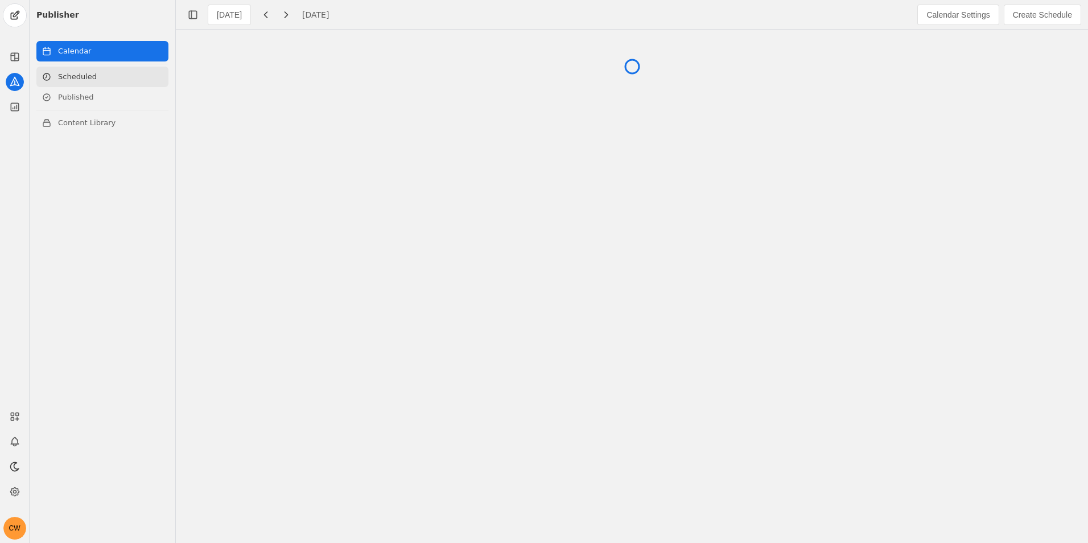
click at [82, 76] on link "Scheduled" at bounding box center [102, 77] width 132 height 20
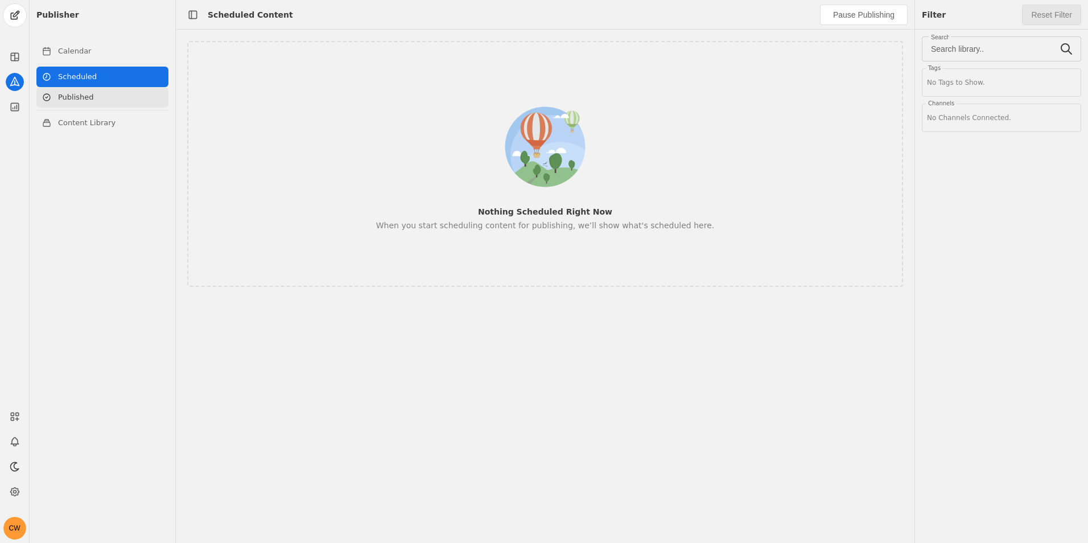
click at [84, 96] on link "Published" at bounding box center [102, 97] width 132 height 20
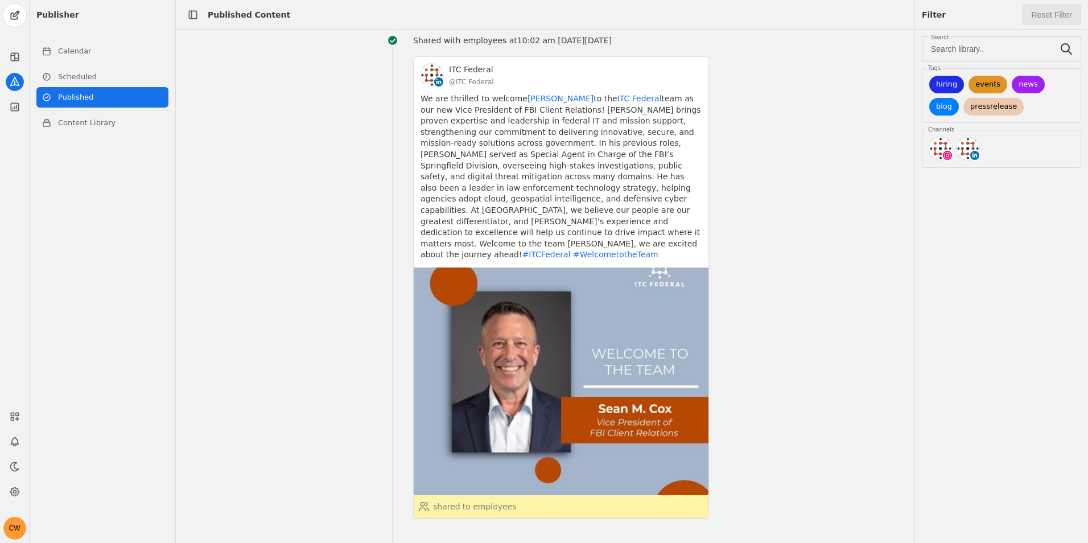
scroll to position [57, 0]
